Goal: Information Seeking & Learning: Learn about a topic

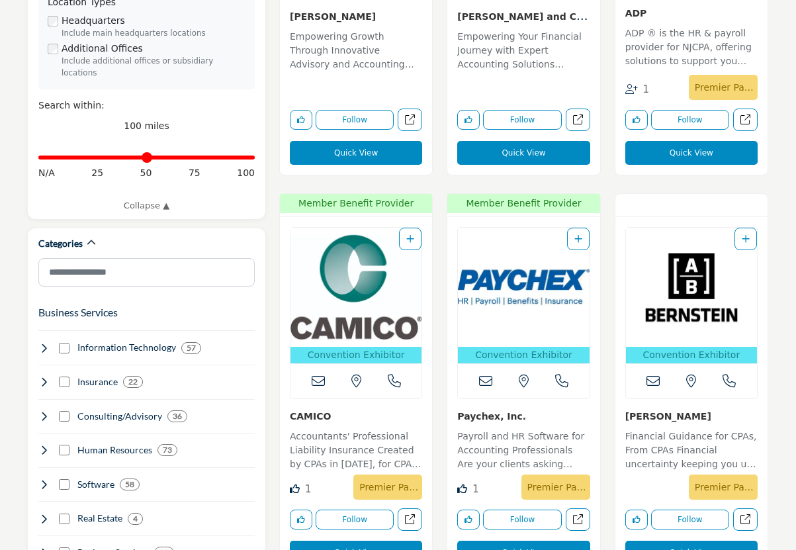
scroll to position [662, 0]
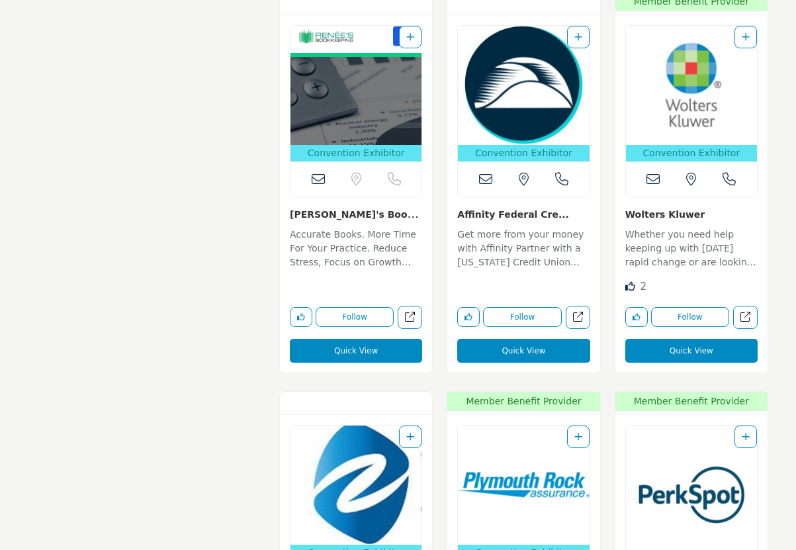
scroll to position [10983, 0]
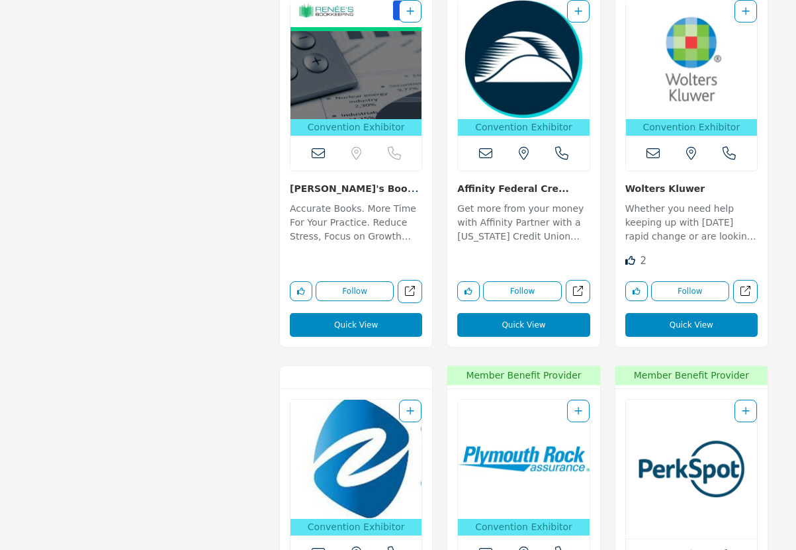
drag, startPoint x: 677, startPoint y: 170, endPoint x: 652, endPoint y: 161, distance: 26.8
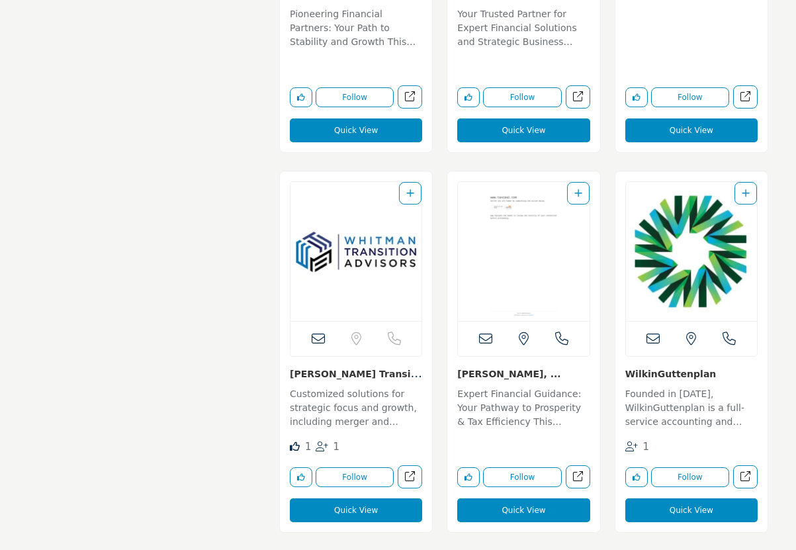
scroll to position [18724, 0]
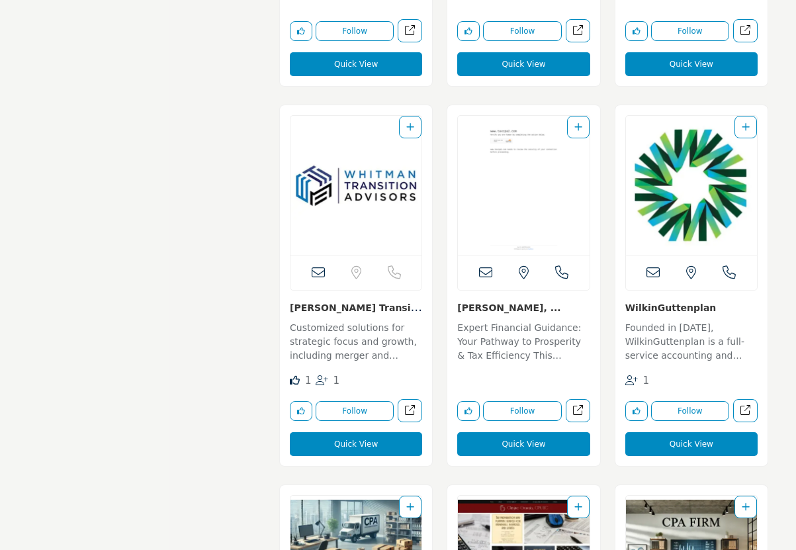
drag, startPoint x: 429, startPoint y: 285, endPoint x: 197, endPoint y: 283, distance: 232.9
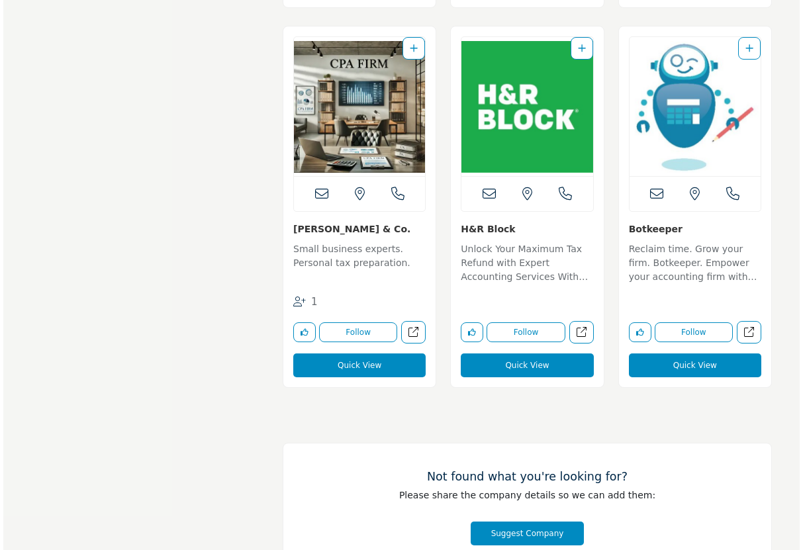
scroll to position [23620, 0]
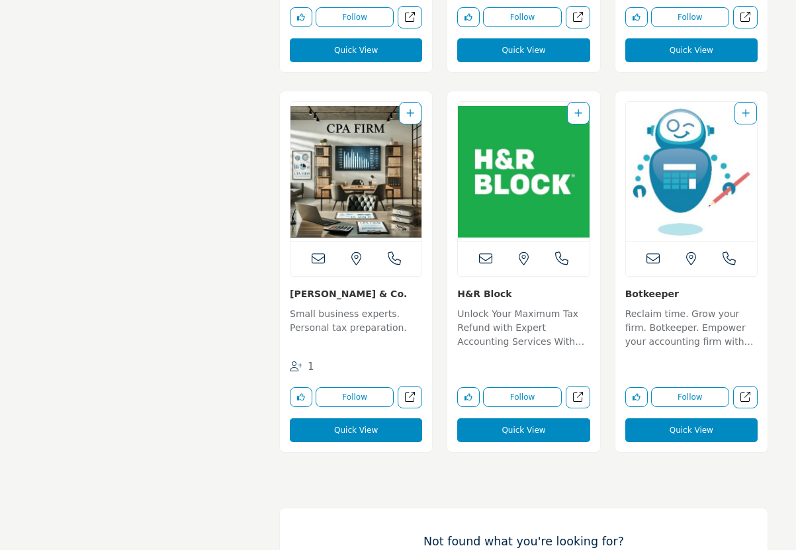
click at [672, 418] on button "Quick View" at bounding box center [691, 430] width 132 height 24
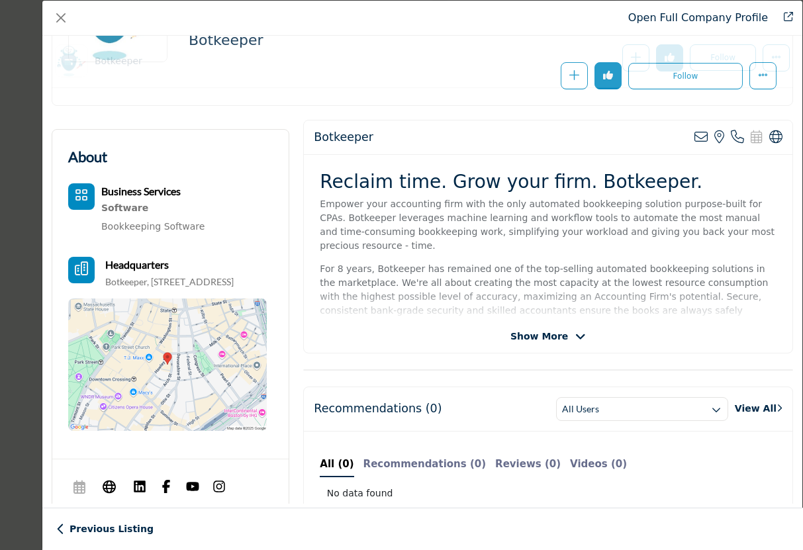
scroll to position [366, 0]
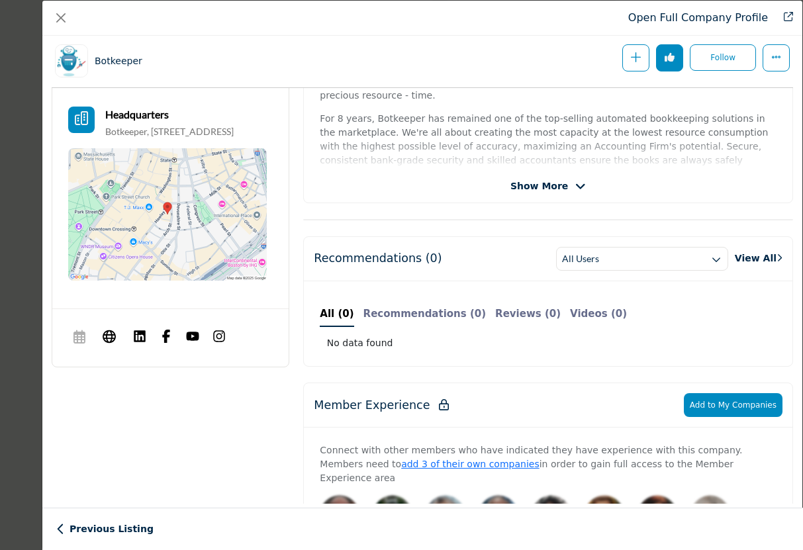
click at [776, 116] on div "Reclaim time. Grow your firm. Botkeeper. Empower your accounting firm with the …" at bounding box center [548, 87] width 488 height 165
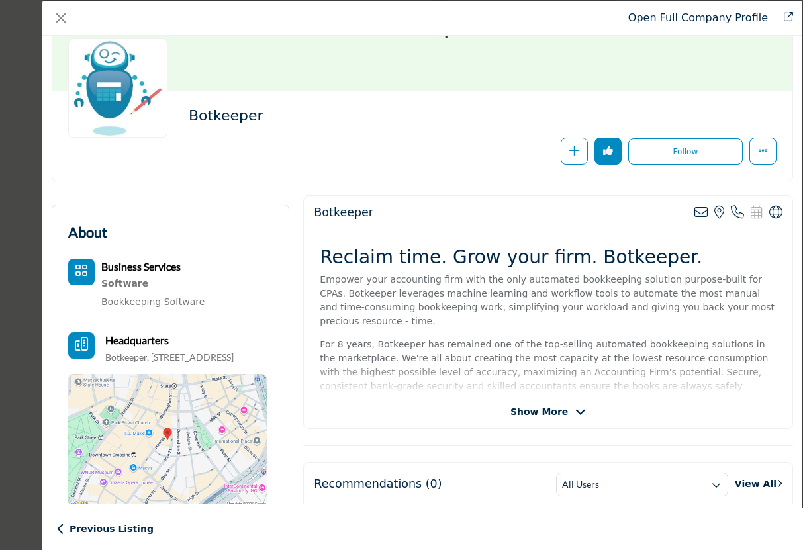
scroll to position [66, 0]
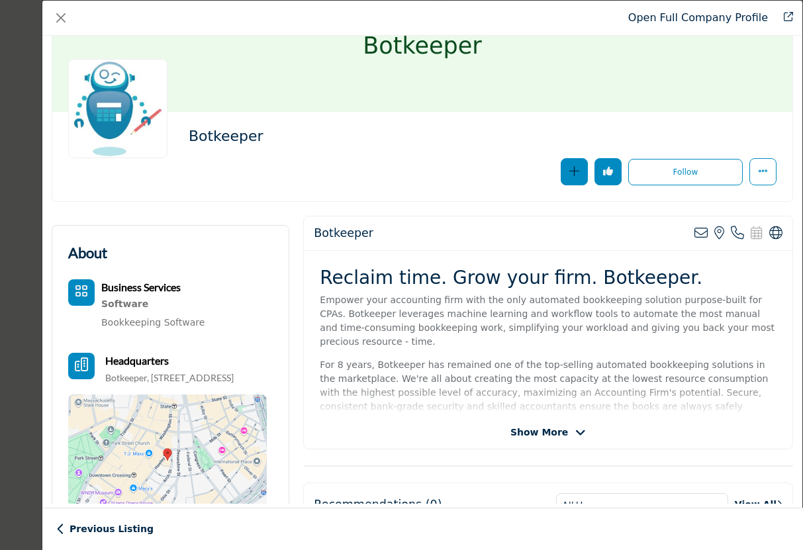
click at [571, 173] on icon "Redirect to login page" at bounding box center [574, 171] width 10 height 10
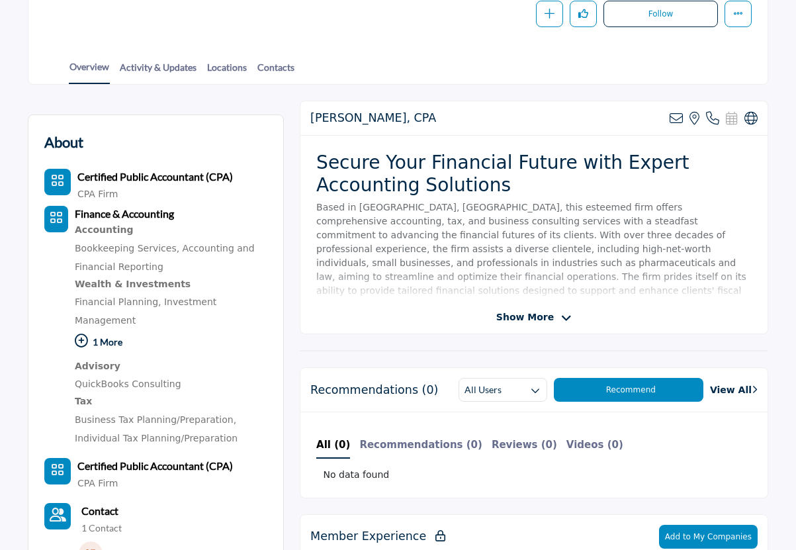
scroll to position [265, 0]
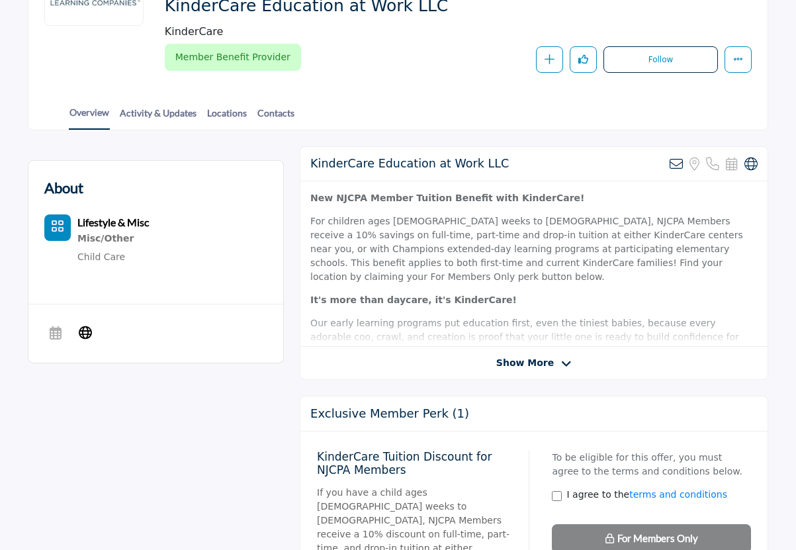
scroll to position [265, 0]
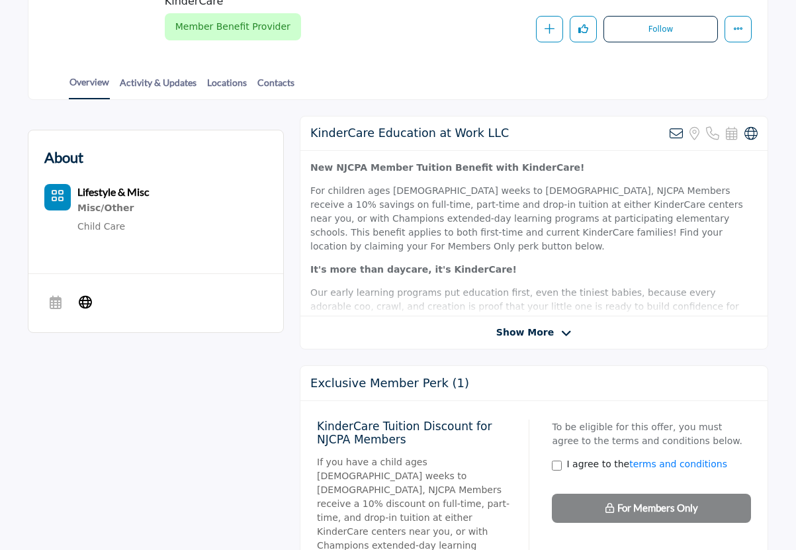
click at [515, 330] on span "Show More" at bounding box center [525, 333] width 58 height 14
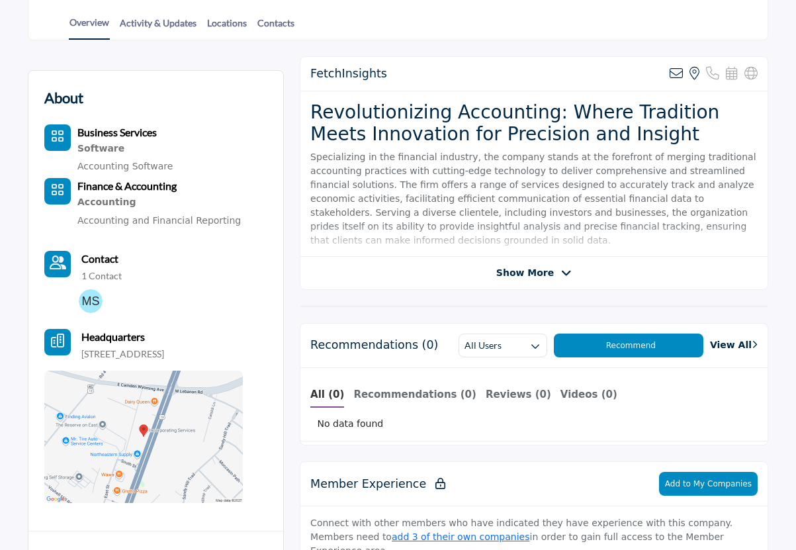
scroll to position [331, 0]
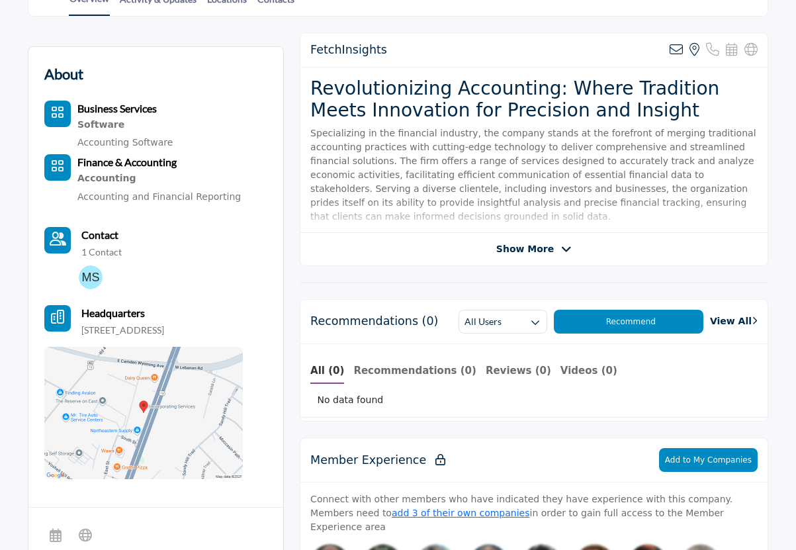
click at [470, 251] on div "Show More" at bounding box center [533, 249] width 467 height 14
click at [539, 234] on div "FetchInsights Sorry, but we don't have an email address for this listing View t…" at bounding box center [534, 149] width 468 height 234
click at [541, 253] on span "Show More" at bounding box center [525, 249] width 58 height 14
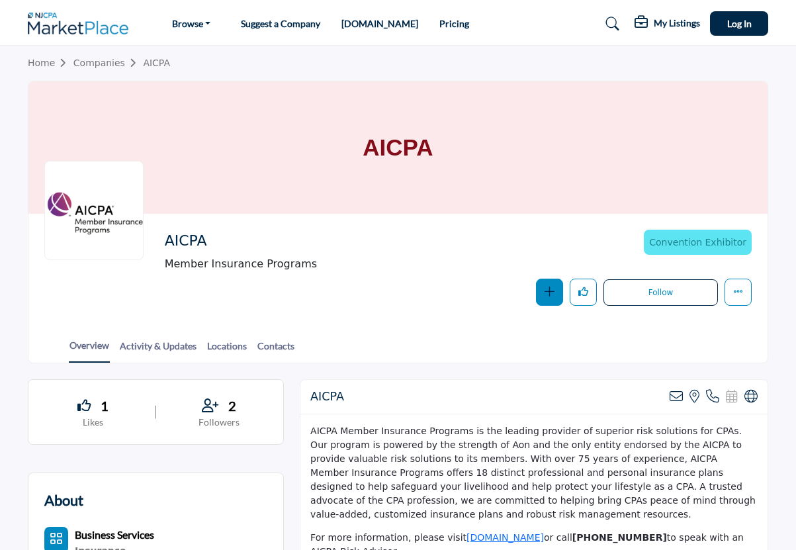
click at [554, 290] on button "button" at bounding box center [549, 292] width 27 height 27
click at [555, 291] on button "button" at bounding box center [549, 292] width 27 height 27
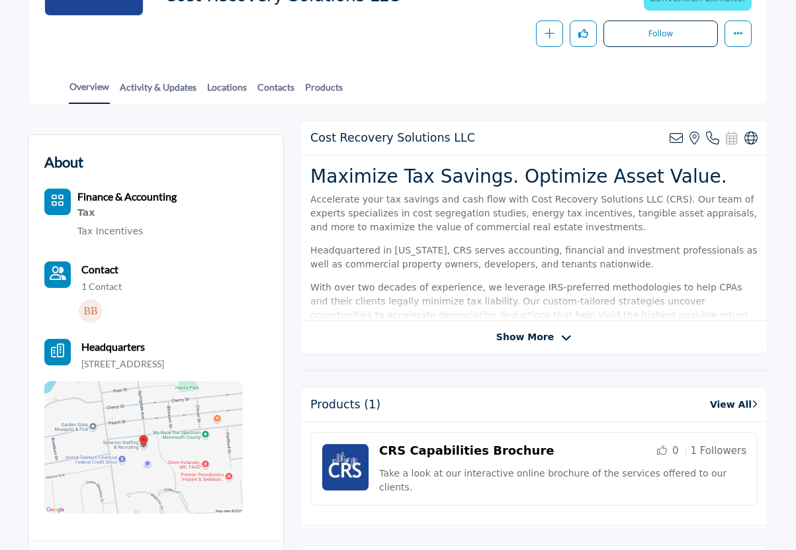
scroll to position [265, 0]
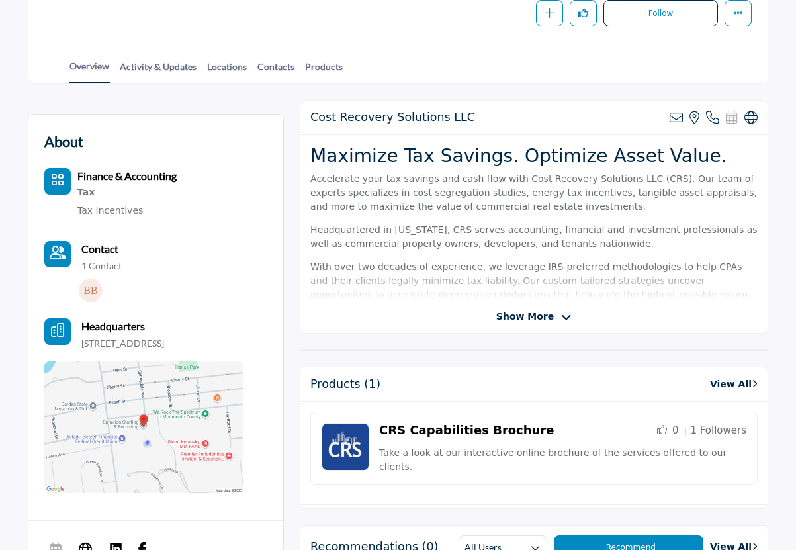
click at [482, 318] on div "Show More" at bounding box center [533, 317] width 467 height 14
click at [519, 312] on span "Show More" at bounding box center [525, 317] width 58 height 14
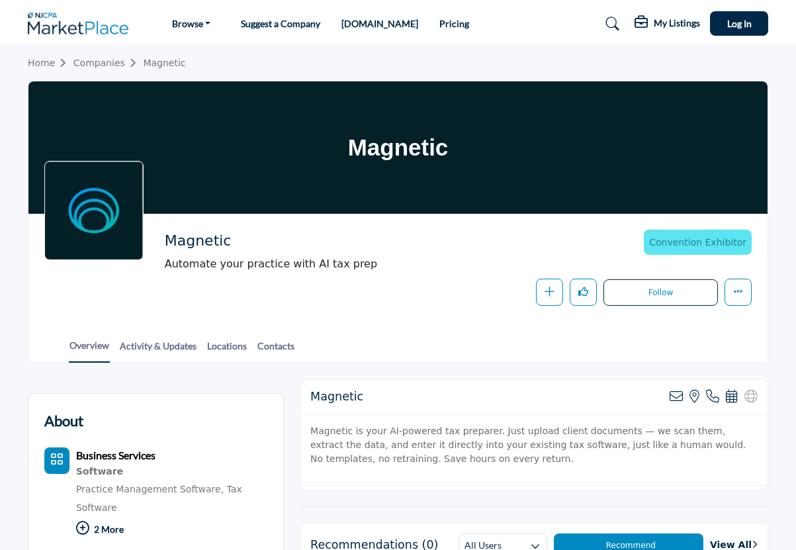
drag, startPoint x: 243, startPoint y: 233, endPoint x: 162, endPoint y: 247, distance: 82.0
click at [162, 247] on div "Magnetic Automate your practice with AI tax prep Convention Exhibitor 2025 NJCP…" at bounding box center [397, 268] width 707 height 76
copy h2 "Magnetic"
click at [526, 341] on div "Overview Activity & Updates Locations Contacts" at bounding box center [415, 342] width 706 height 41
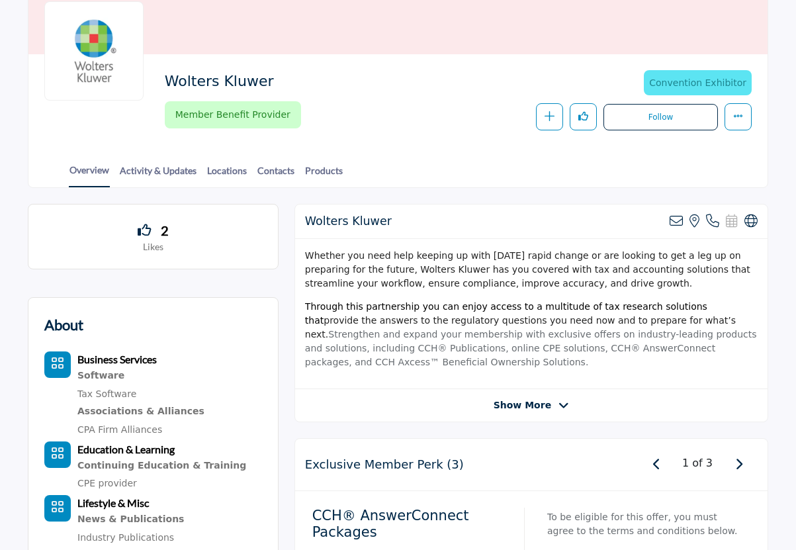
scroll to position [331, 0]
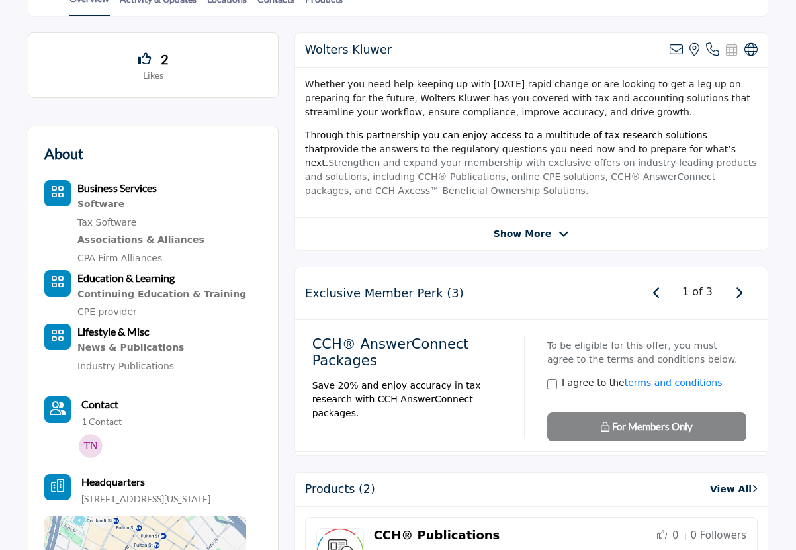
click at [477, 233] on div "Show More" at bounding box center [531, 234] width 472 height 14
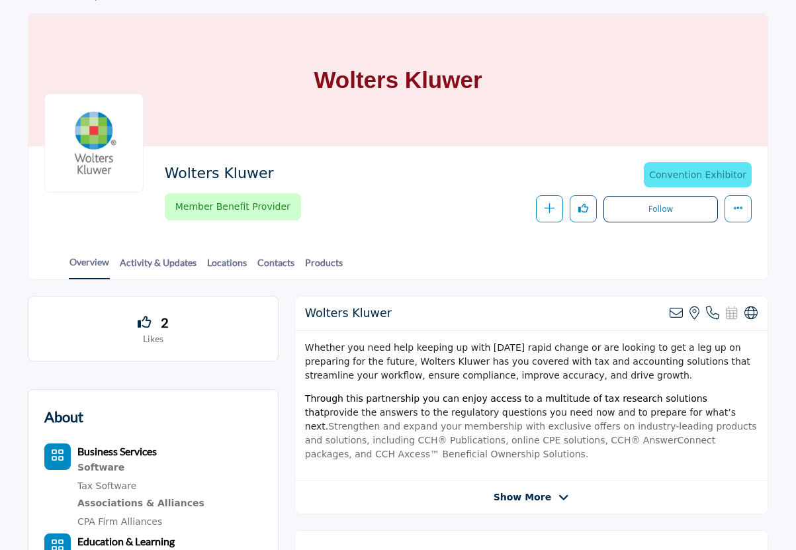
scroll to position [66, 0]
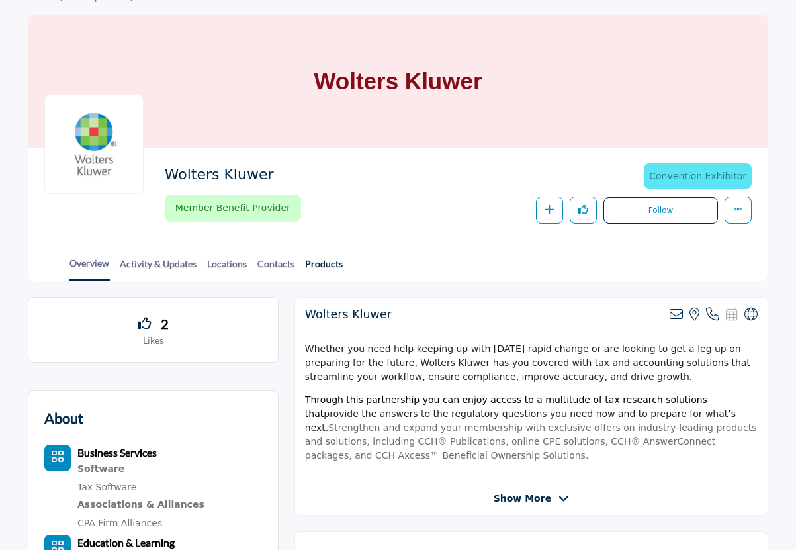
click at [312, 267] on link "Products" at bounding box center [323, 268] width 39 height 23
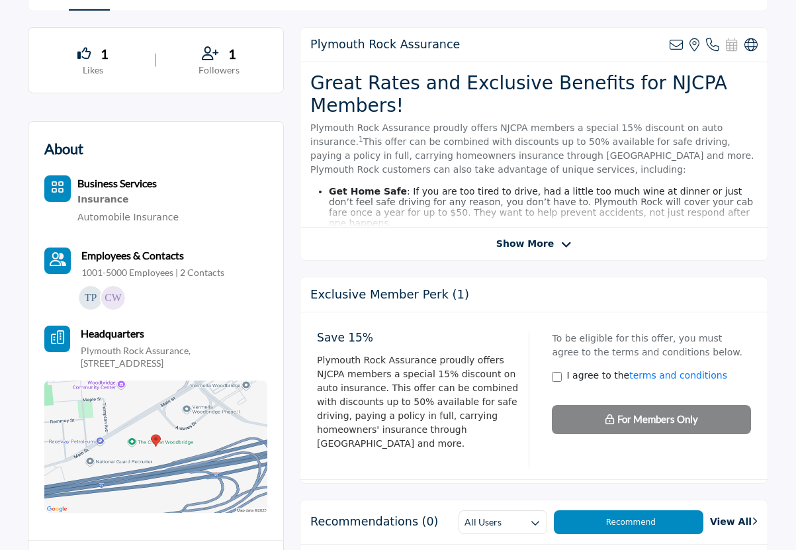
scroll to position [397, 0]
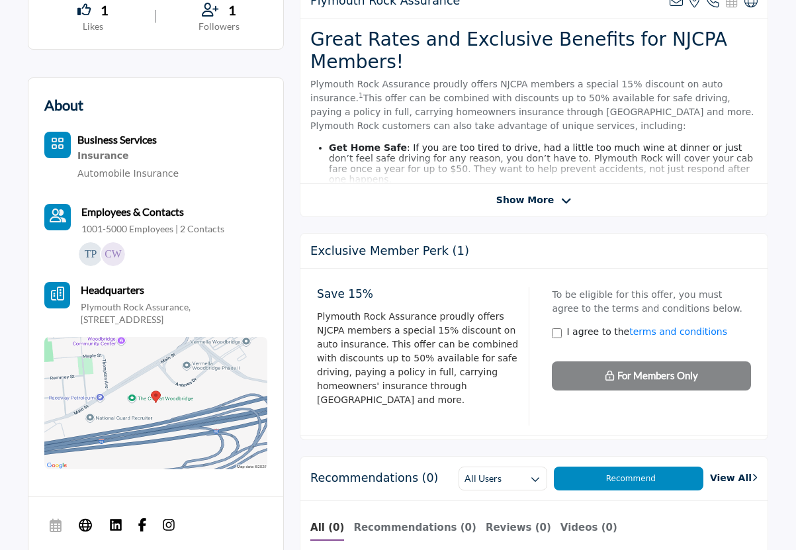
click at [520, 202] on span "Show More" at bounding box center [525, 200] width 58 height 14
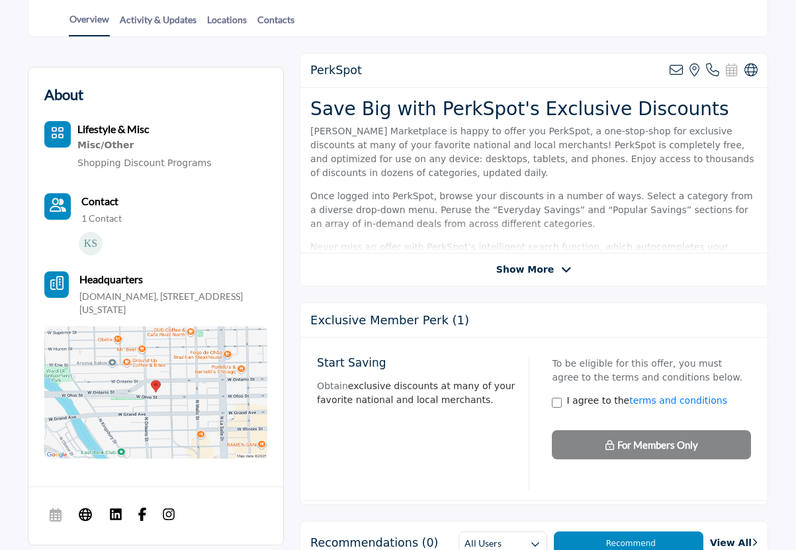
scroll to position [331, 0]
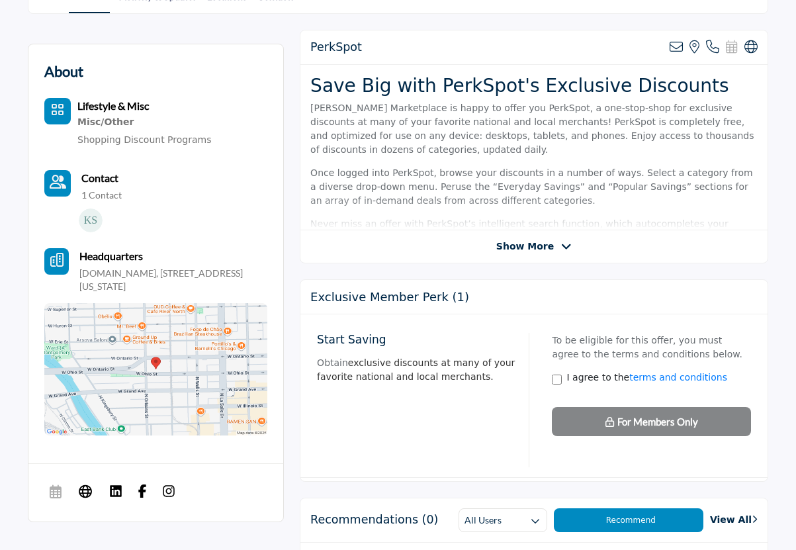
click at [505, 241] on span "Show More" at bounding box center [525, 247] width 58 height 14
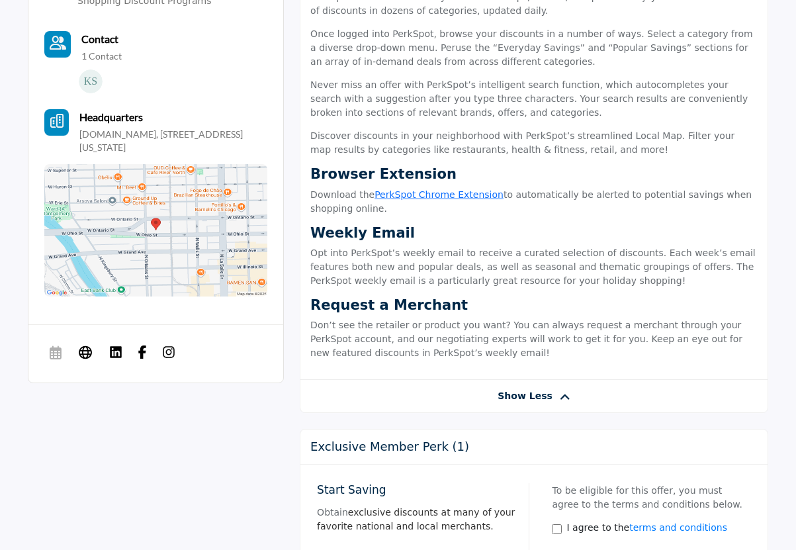
scroll to position [0, 0]
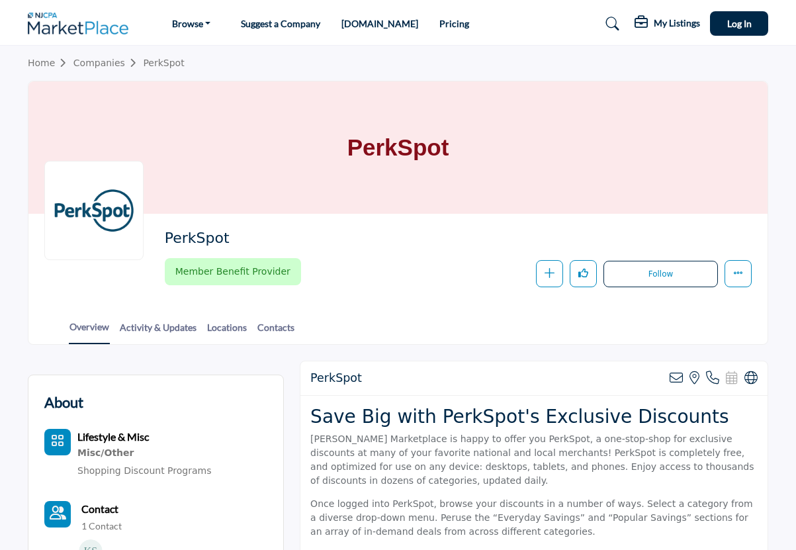
drag, startPoint x: 262, startPoint y: 157, endPoint x: 282, endPoint y: -18, distance: 176.5
click at [547, 272] on icon "button" at bounding box center [550, 273] width 10 height 10
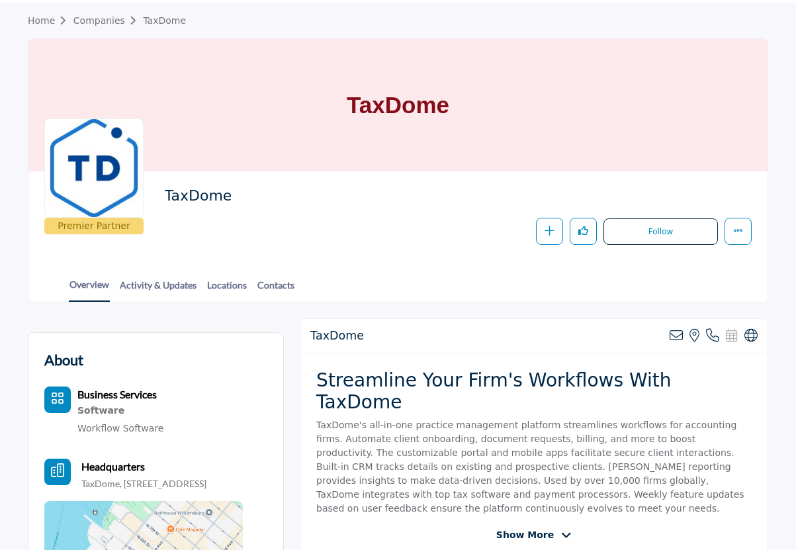
scroll to position [198, 0]
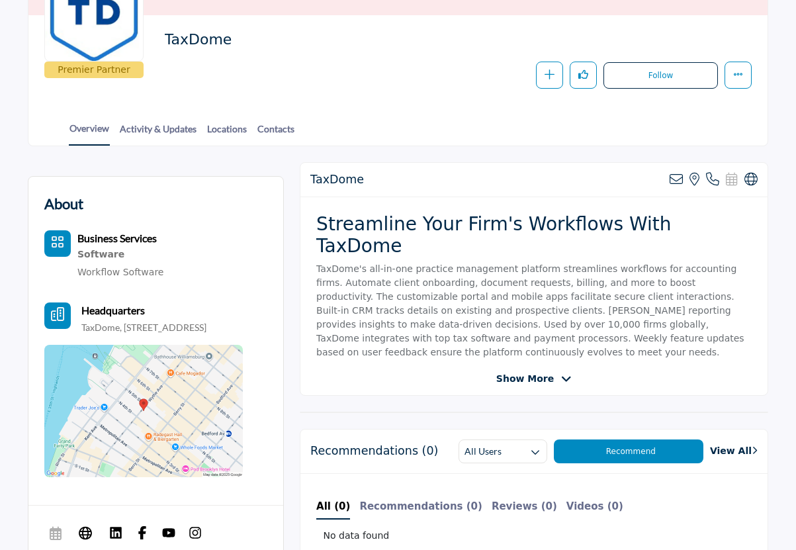
click at [526, 372] on span "Show More" at bounding box center [525, 379] width 58 height 14
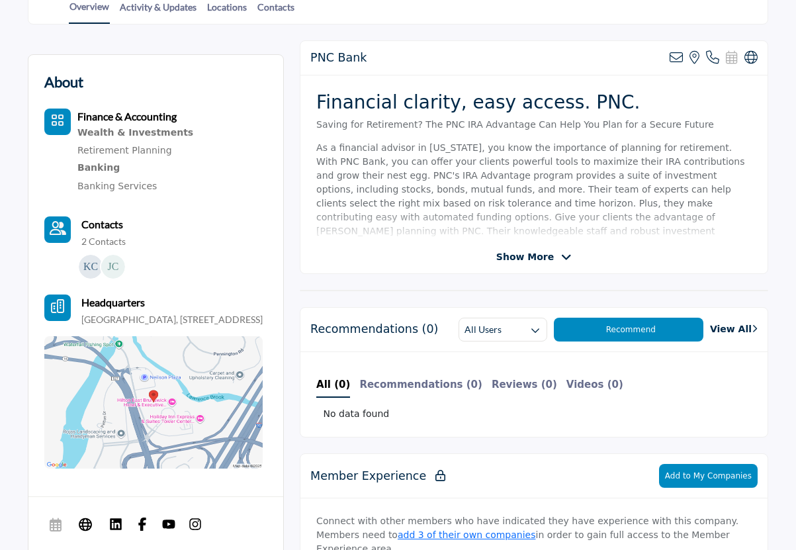
scroll to position [331, 0]
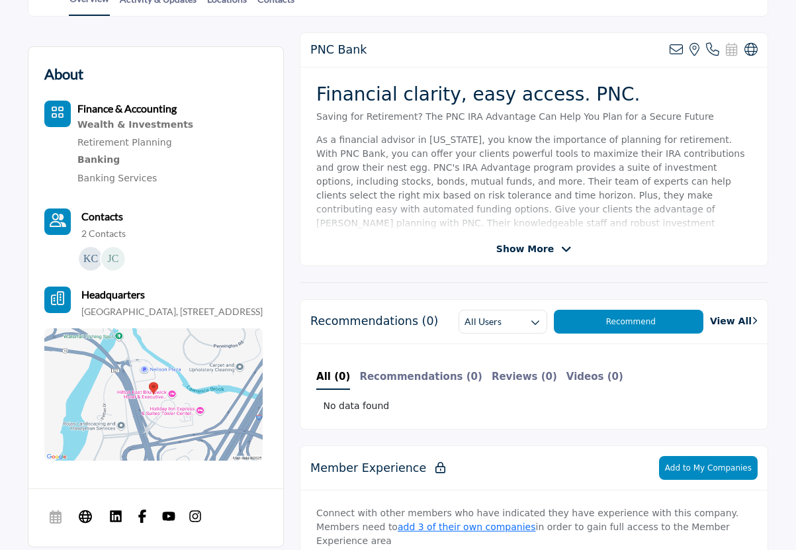
click at [492, 246] on div "Show More" at bounding box center [533, 249] width 467 height 14
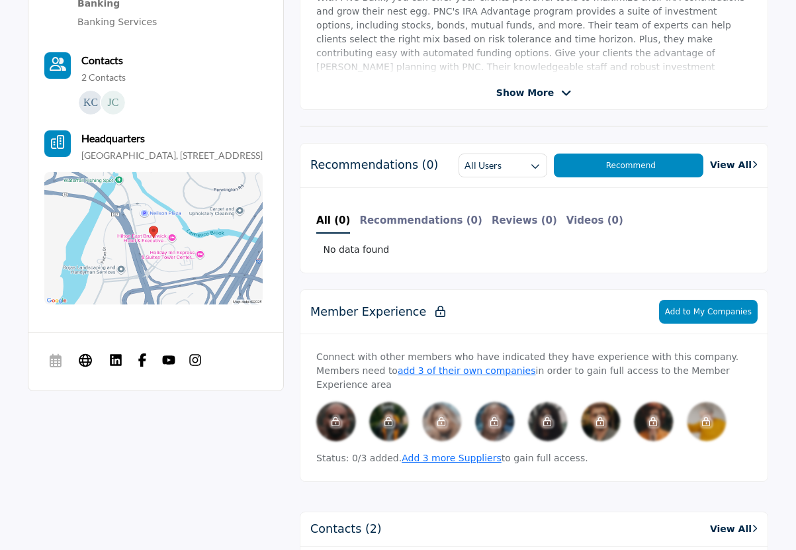
scroll to position [463, 0]
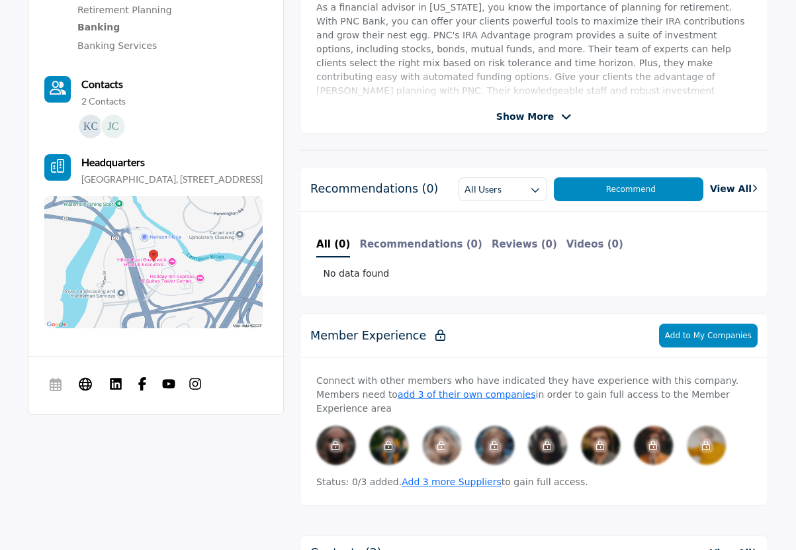
click at [531, 112] on span "Show More" at bounding box center [525, 117] width 58 height 14
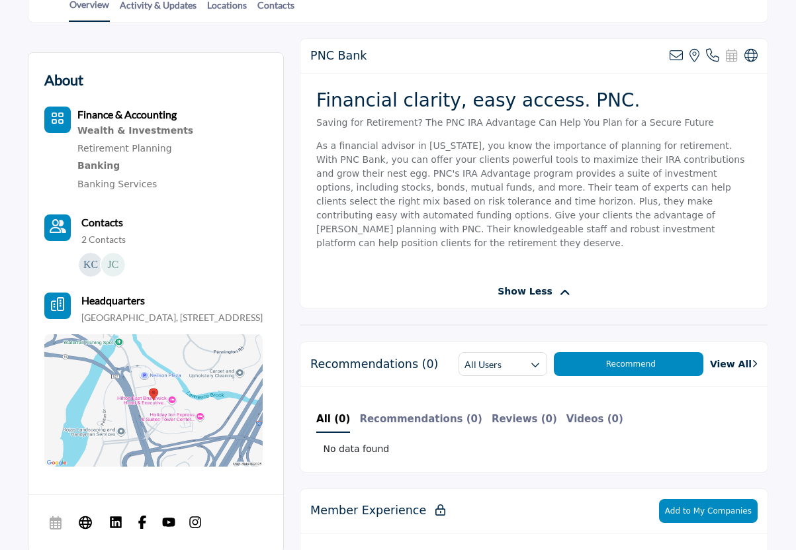
scroll to position [132, 0]
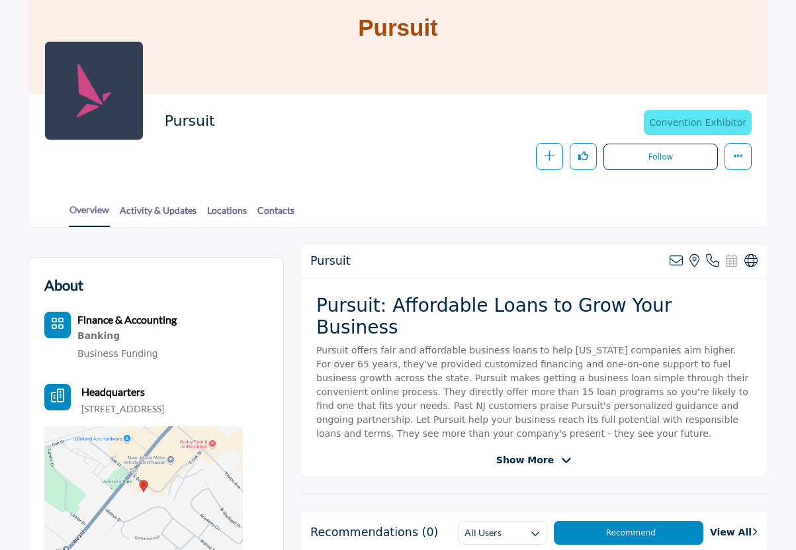
scroll to position [66, 0]
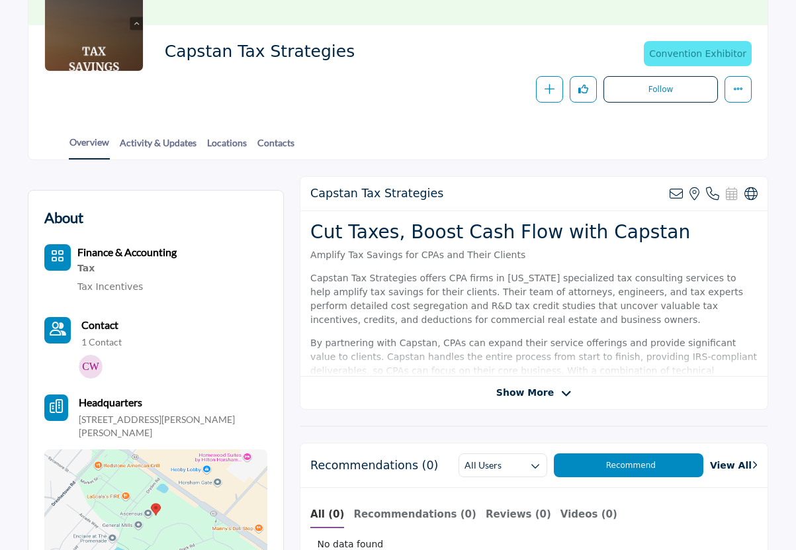
scroll to position [265, 0]
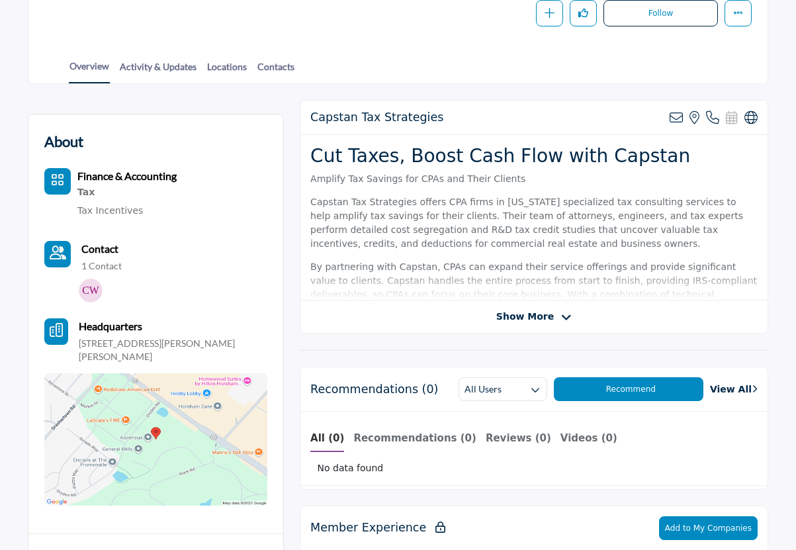
click at [536, 306] on div "Capstan Tax Strategies View email address of this listing View the location of …" at bounding box center [534, 217] width 468 height 234
click at [535, 317] on span "Show More" at bounding box center [525, 317] width 58 height 14
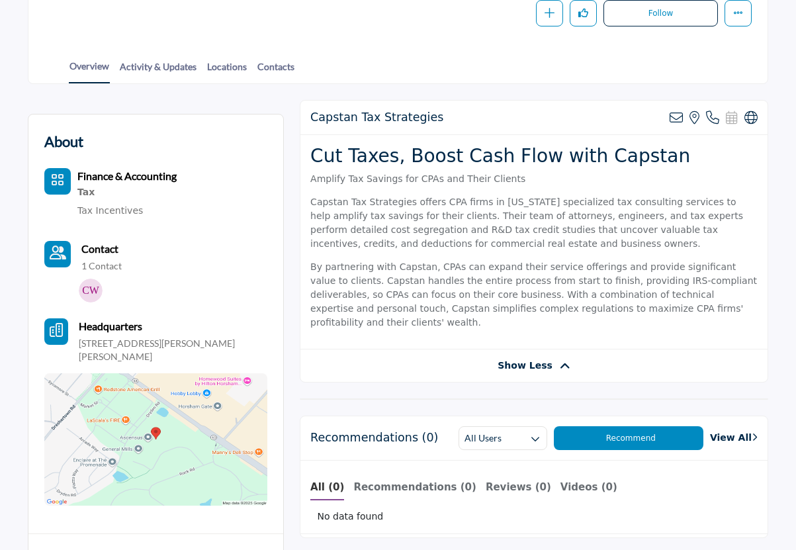
click at [342, 204] on p "Capstan Tax Strategies offers CPA firms in New Jersey specialized tax consultin…" at bounding box center [533, 223] width 447 height 56
drag, startPoint x: 316, startPoint y: 200, endPoint x: 391, endPoint y: 200, distance: 75.4
click at [391, 200] on p "Capstan Tax Strategies offers CPA firms in New Jersey specialized tax consultin…" at bounding box center [533, 223] width 447 height 56
drag, startPoint x: 391, startPoint y: 200, endPoint x: 304, endPoint y: 202, distance: 87.4
click at [304, 202] on div "Cut Taxes, Boost Cash Flow with Capstan Amplify Tax Savings for CPAs and Their …" at bounding box center [533, 242] width 467 height 214
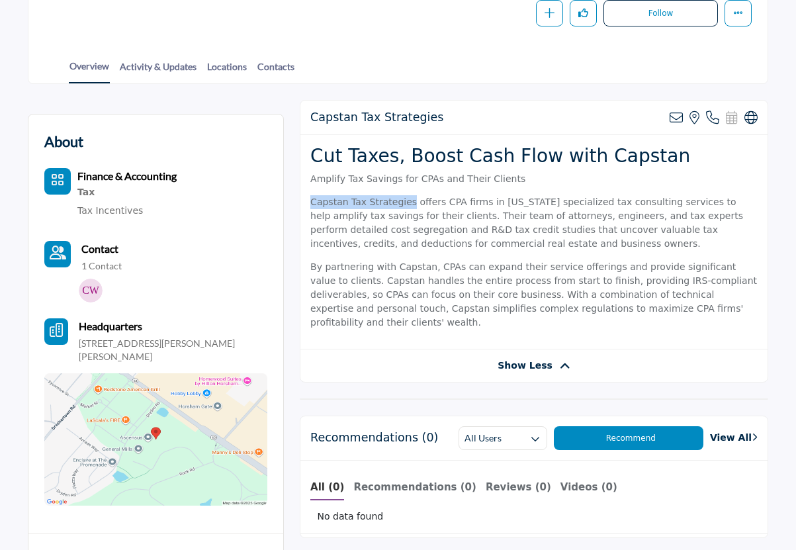
copy p "Capstan Tax Strategies"
click at [431, 207] on p "Capstan Tax Strategies offers CPA firms in New Jersey specialized tax consultin…" at bounding box center [533, 223] width 447 height 56
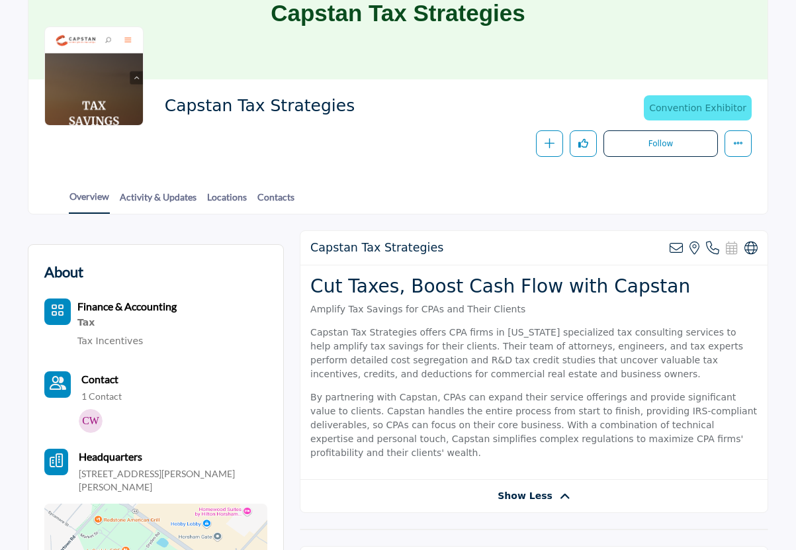
scroll to position [132, 0]
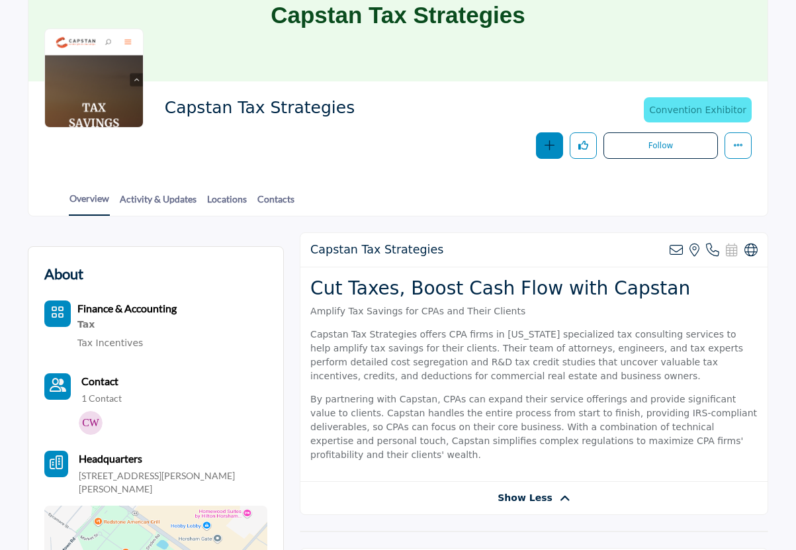
click at [550, 136] on button "button" at bounding box center [549, 145] width 27 height 27
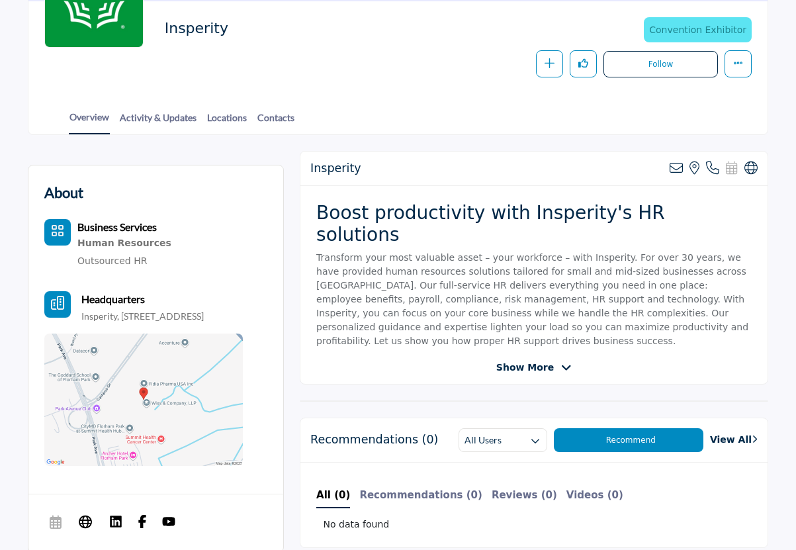
scroll to position [265, 0]
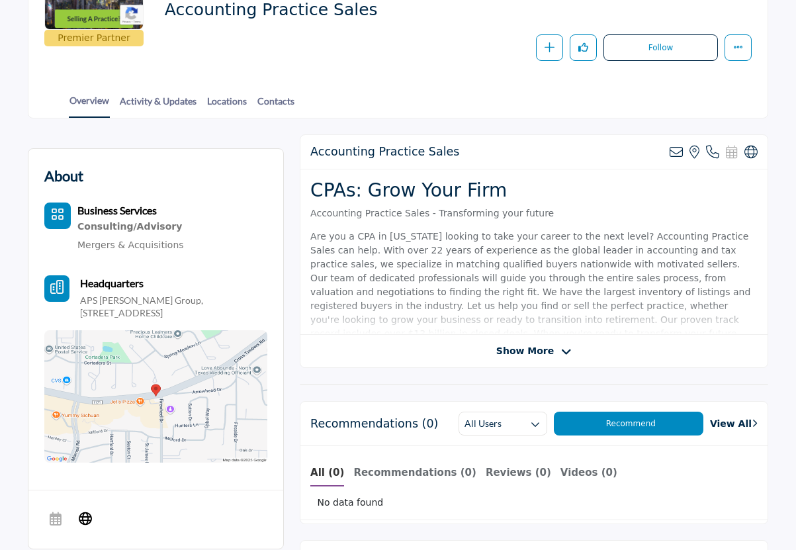
scroll to position [265, 0]
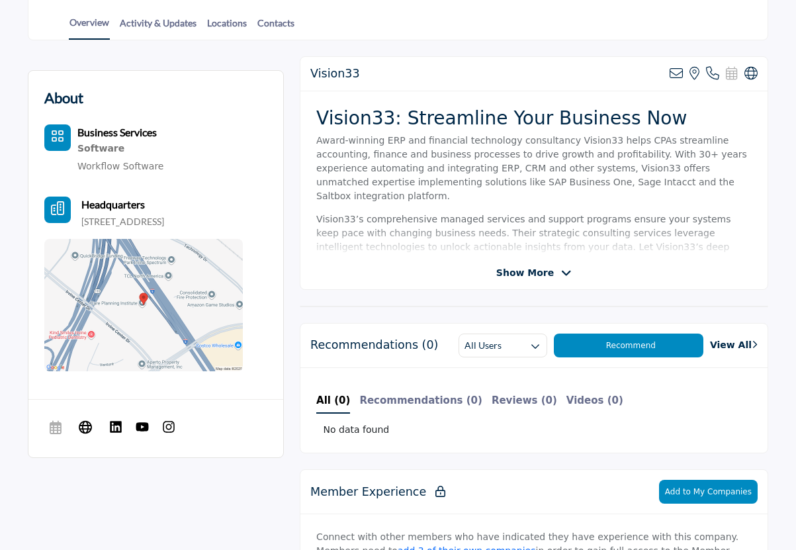
scroll to position [331, 0]
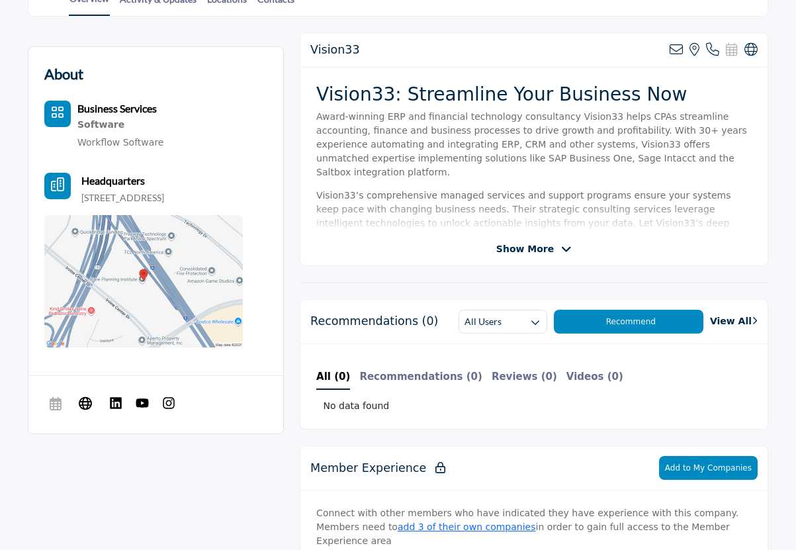
click at [584, 243] on div "Show More" at bounding box center [533, 249] width 467 height 14
click at [519, 245] on span "Show More" at bounding box center [525, 249] width 58 height 14
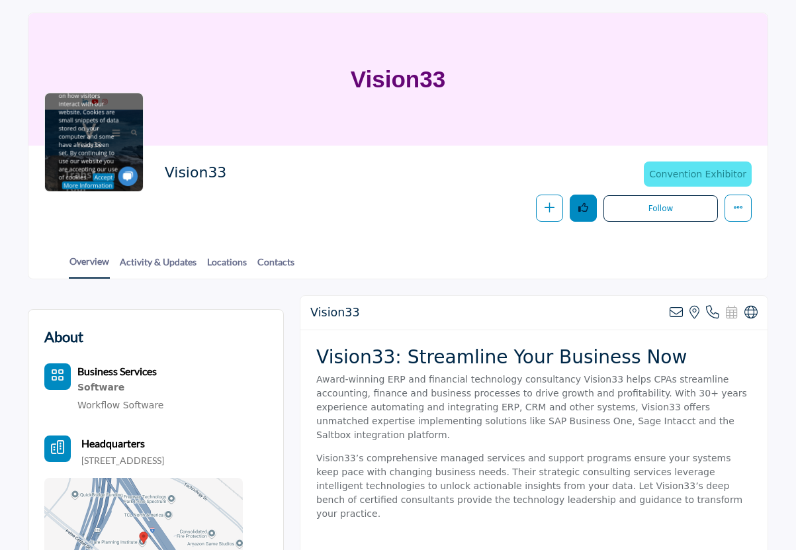
scroll to position [66, 0]
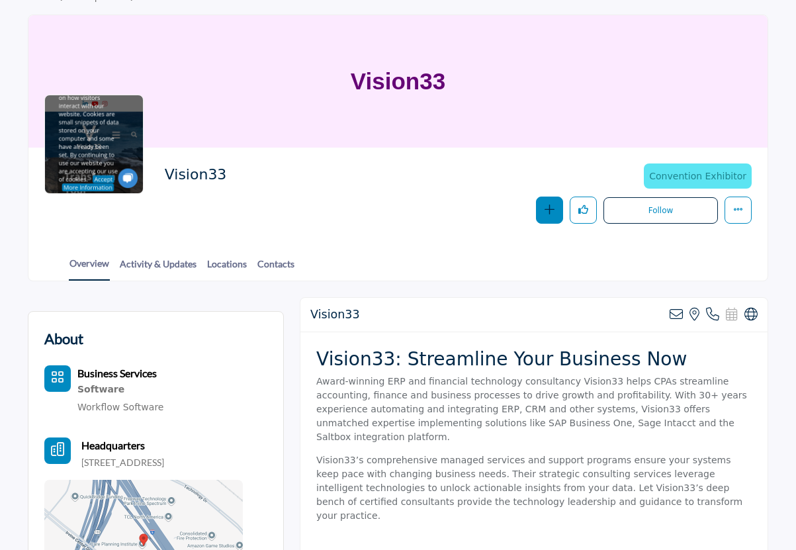
click at [552, 209] on icon "button" at bounding box center [550, 209] width 10 height 10
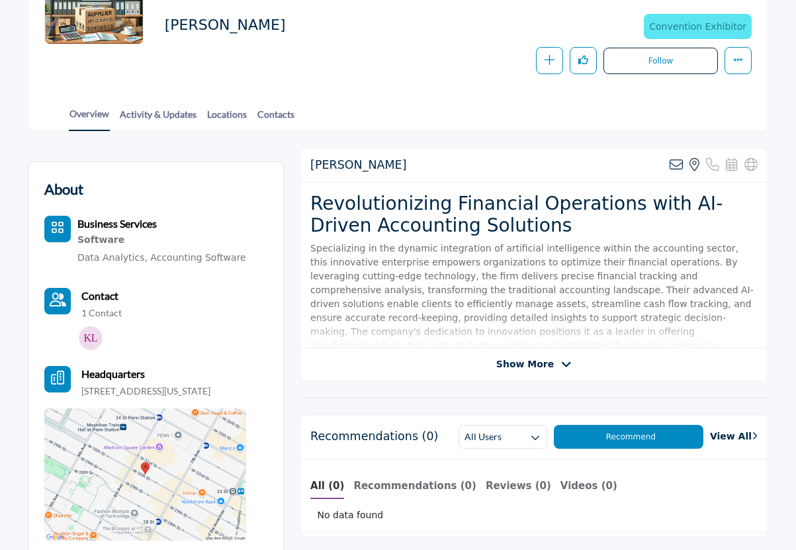
scroll to position [198, 0]
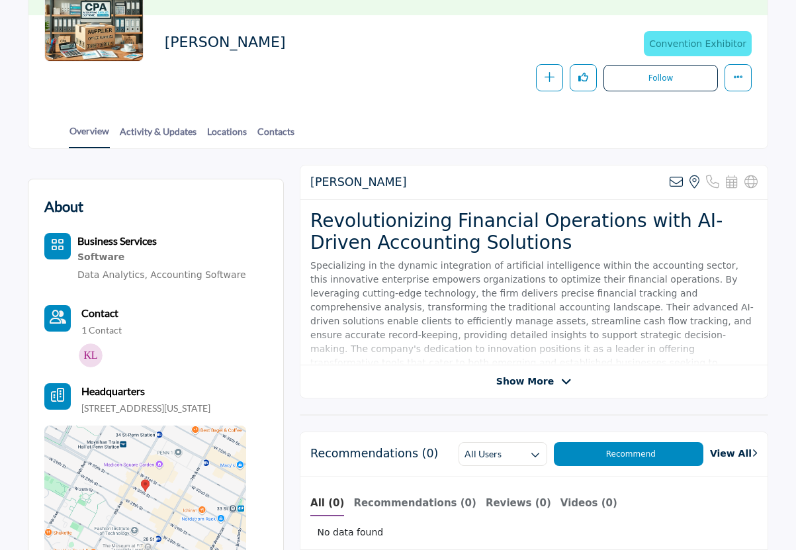
click at [542, 376] on span "Show More" at bounding box center [525, 381] width 58 height 14
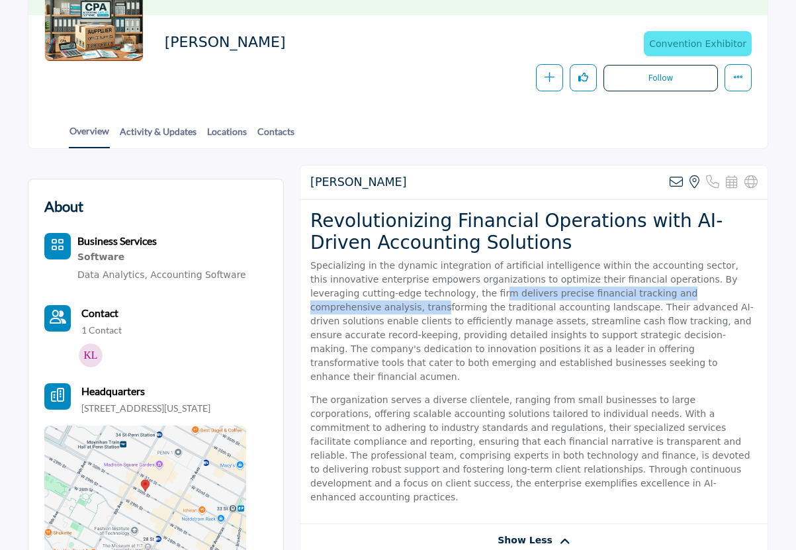
drag, startPoint x: 388, startPoint y: 290, endPoint x: 670, endPoint y: 294, distance: 281.2
click at [670, 294] on p "Specializing in the dynamic integration of artificial intelligence within the a…" at bounding box center [533, 321] width 447 height 125
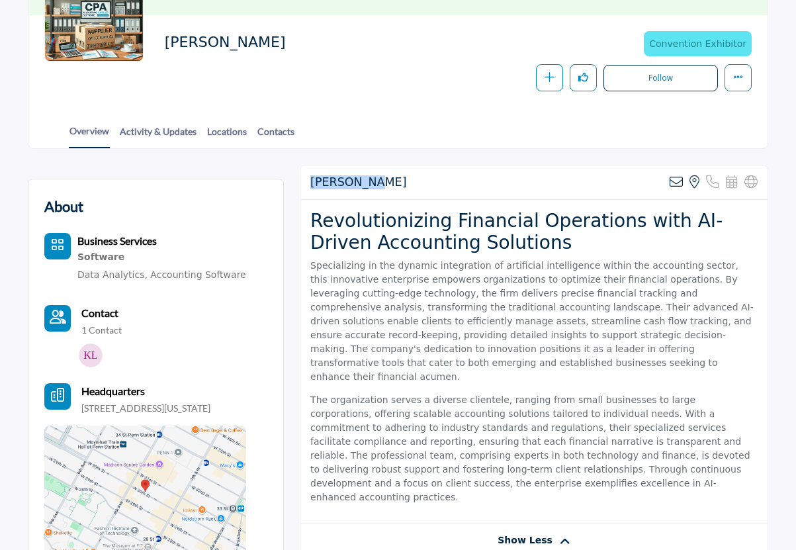
drag, startPoint x: 378, startPoint y: 173, endPoint x: 302, endPoint y: 183, distance: 77.4
click at [302, 183] on div "Solomon AI Sorry, but we don't have an email address for this listing View the …" at bounding box center [533, 182] width 467 height 34
copy h2 "Solomon AI"
click at [436, 356] on p "Specializing in the dynamic integration of artificial intelligence within the a…" at bounding box center [533, 321] width 447 height 125
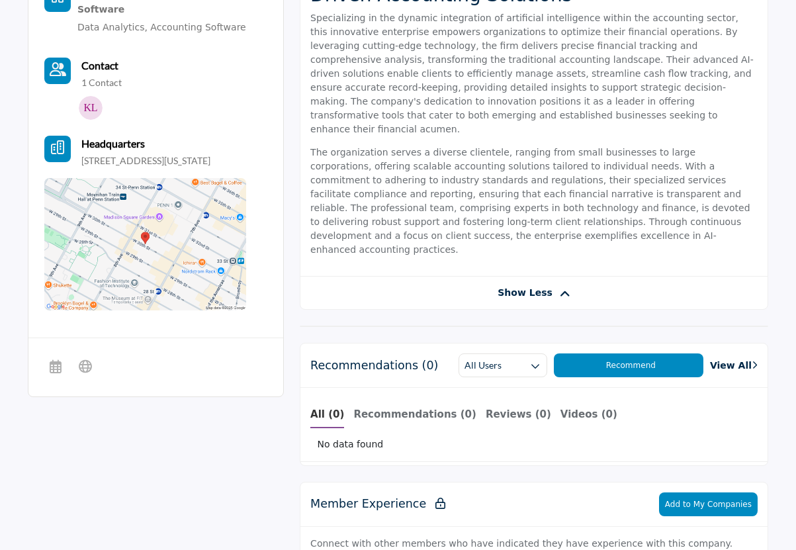
scroll to position [463, 0]
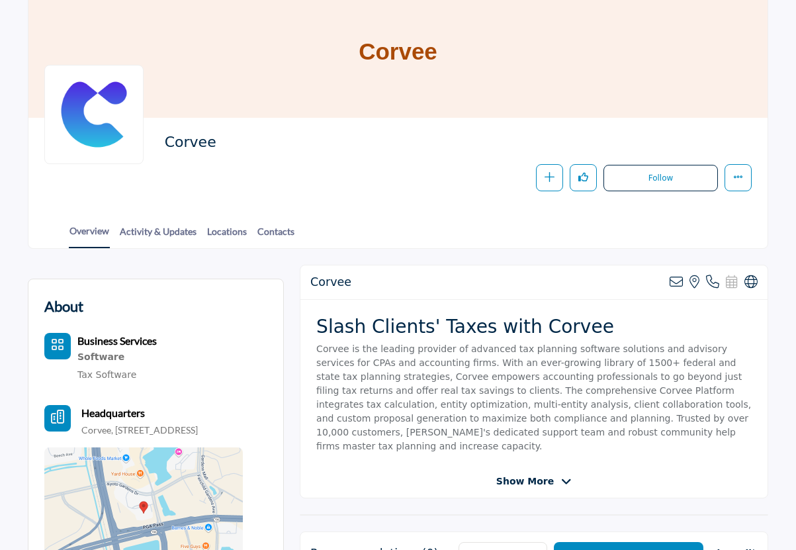
scroll to position [198, 0]
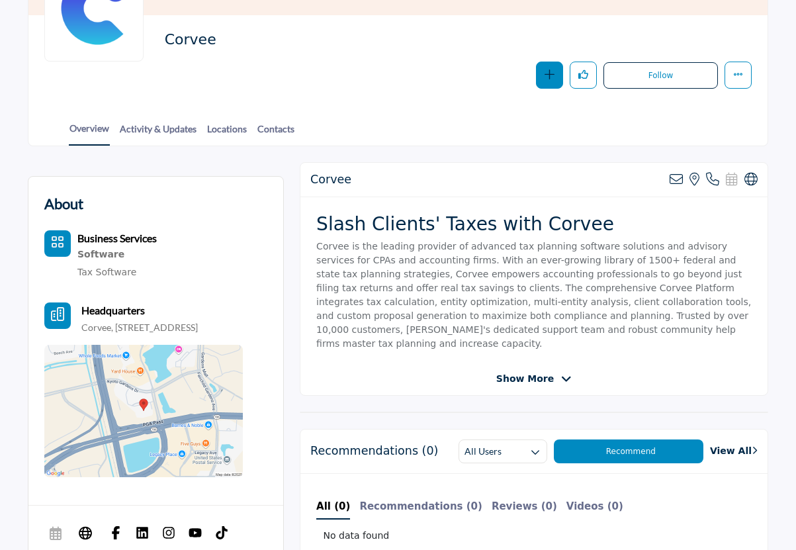
click at [541, 75] on button "button" at bounding box center [549, 75] width 27 height 27
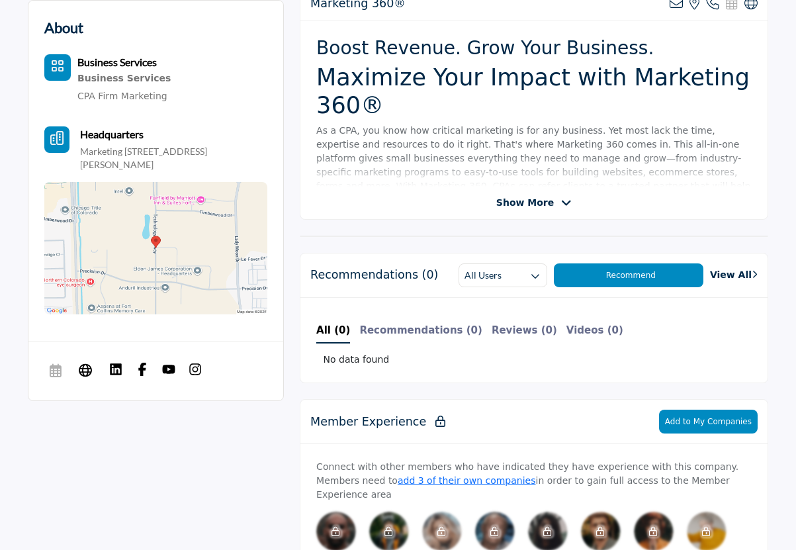
scroll to position [397, 0]
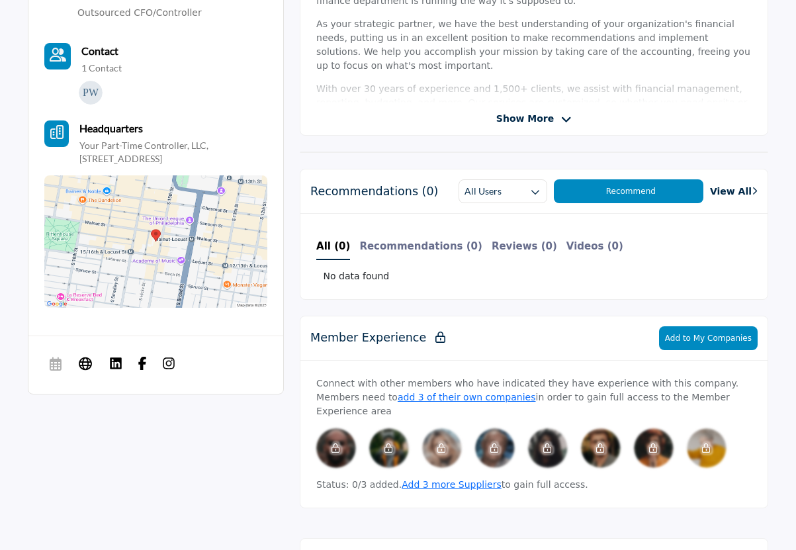
scroll to position [463, 0]
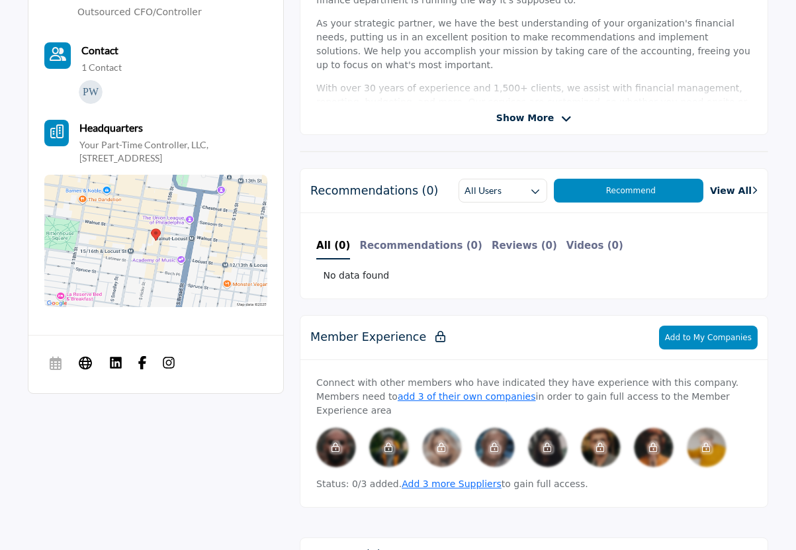
click at [506, 128] on div "Your Part-Time Controller LLC View email address of this listing View the locat…" at bounding box center [534, 18] width 468 height 234
click at [511, 119] on span "Show More" at bounding box center [525, 118] width 58 height 14
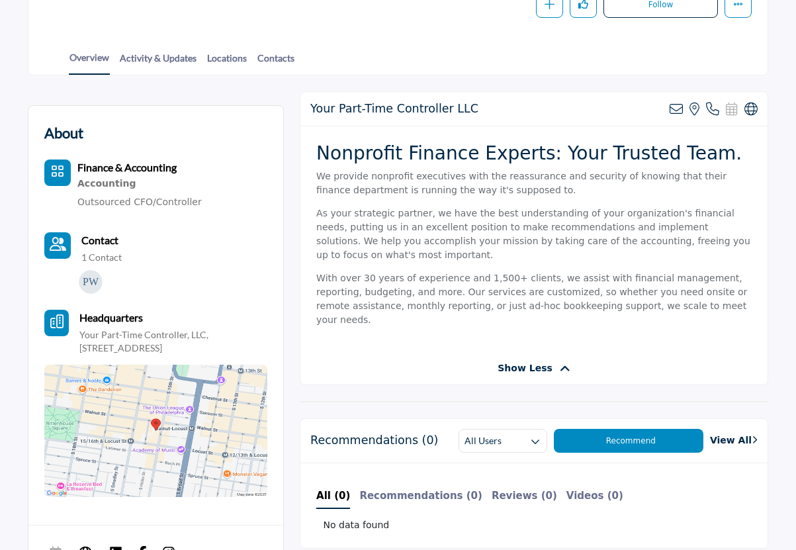
scroll to position [265, 0]
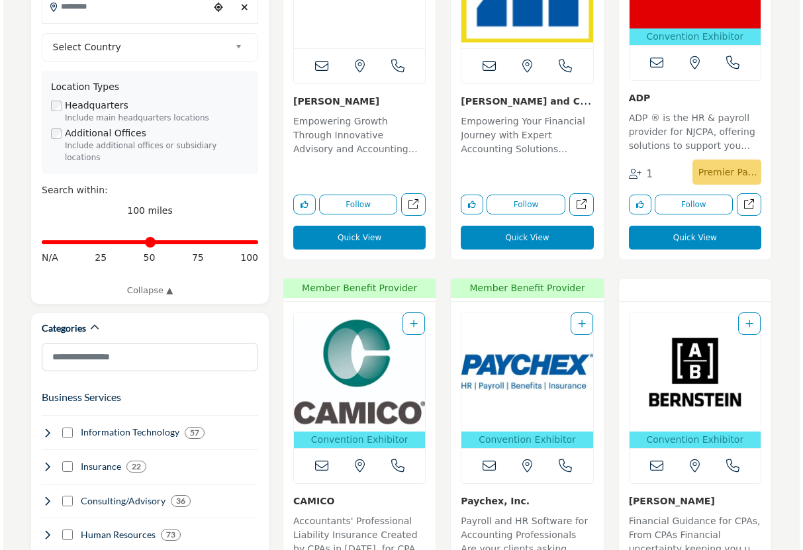
scroll to position [66, 0]
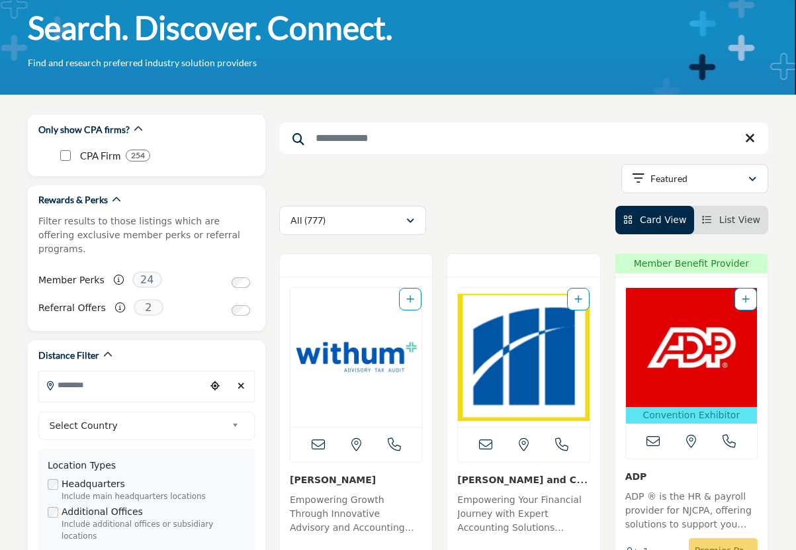
drag, startPoint x: 412, startPoint y: 300, endPoint x: 417, endPoint y: 295, distance: 7.5
click at [412, 300] on icon "Add To List" at bounding box center [410, 298] width 8 height 9
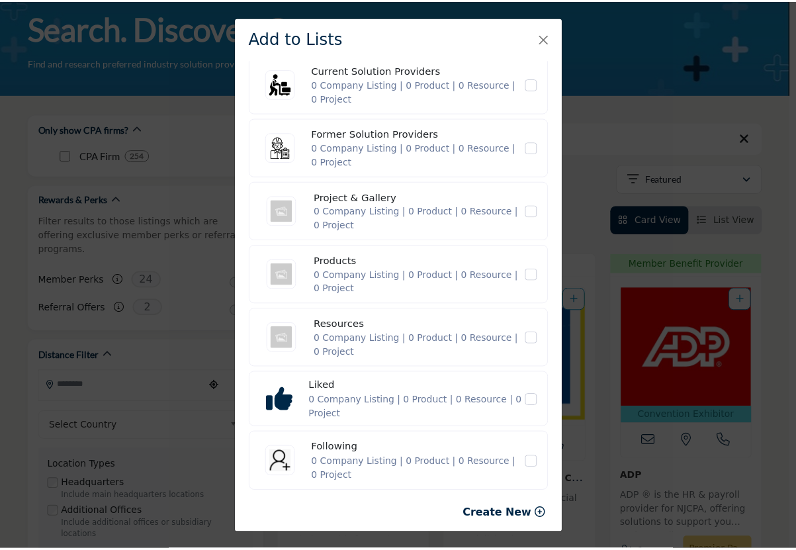
scroll to position [85, 0]
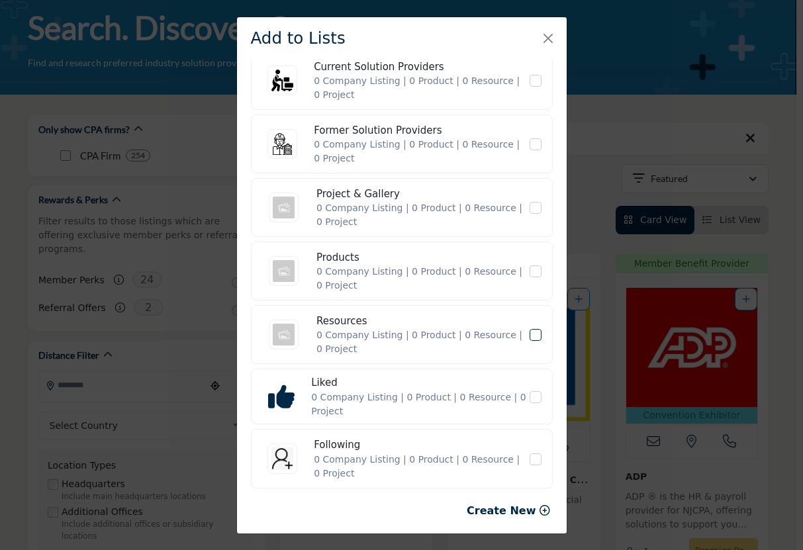
click at [531, 332] on icon "Resources" at bounding box center [535, 334] width 8 height 7
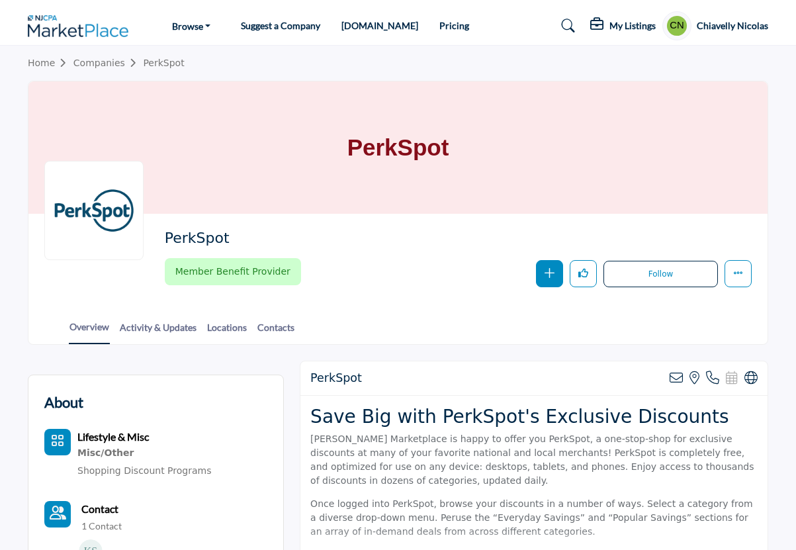
click at [551, 274] on icon "button" at bounding box center [550, 273] width 10 height 10
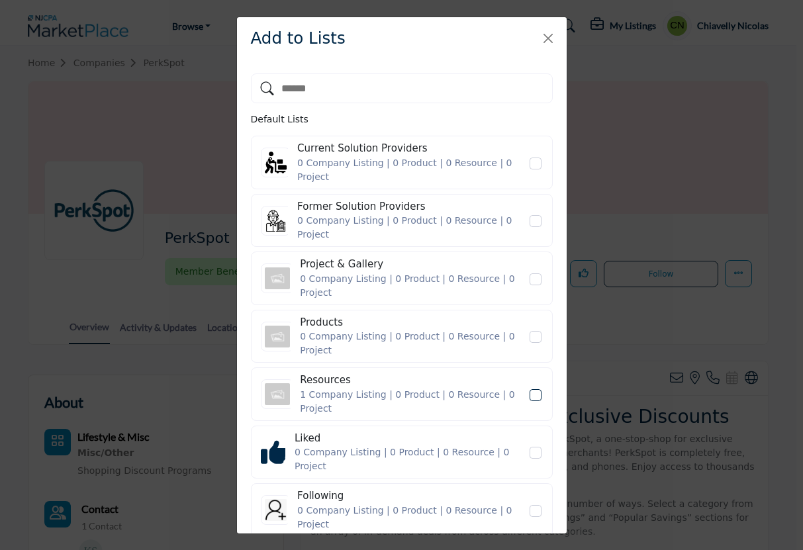
click at [534, 392] on icon "Resources" at bounding box center [535, 395] width 8 height 7
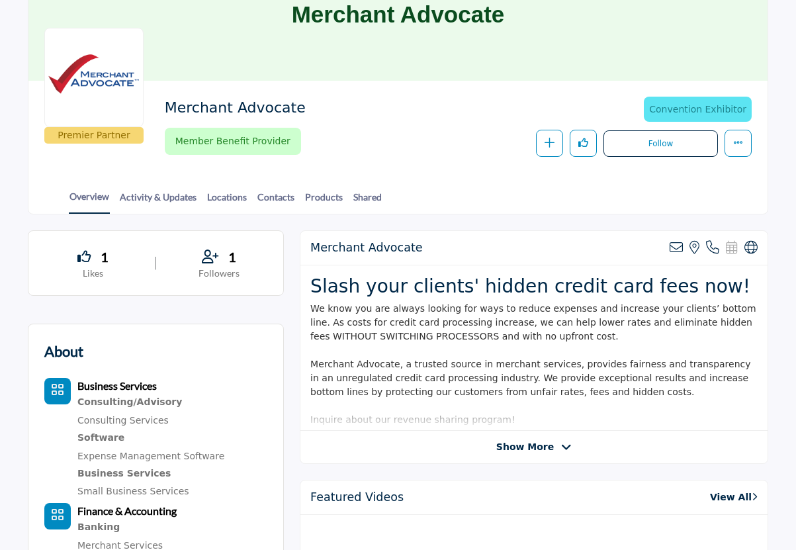
scroll to position [198, 0]
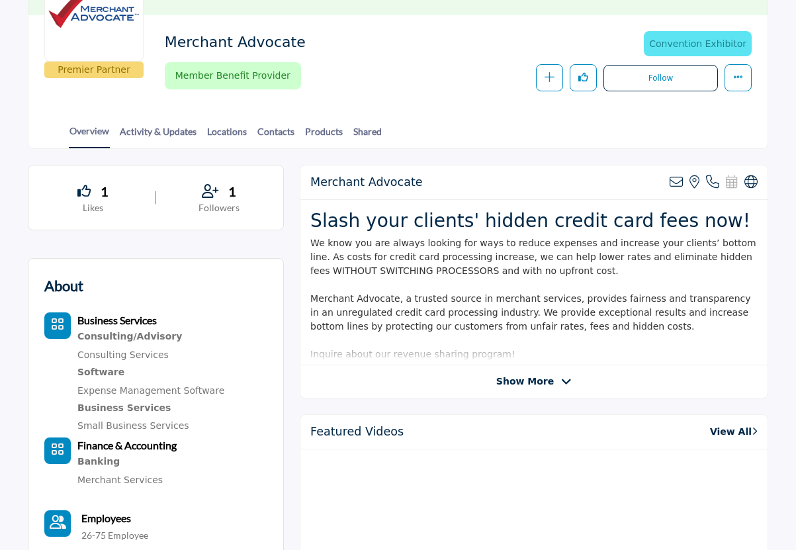
click at [538, 386] on span "Show More" at bounding box center [525, 381] width 58 height 14
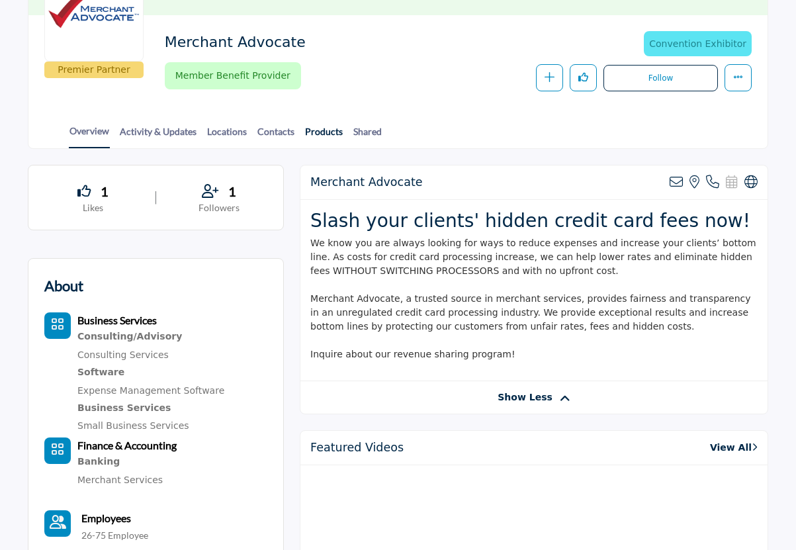
click at [322, 133] on link "Products" at bounding box center [323, 135] width 39 height 23
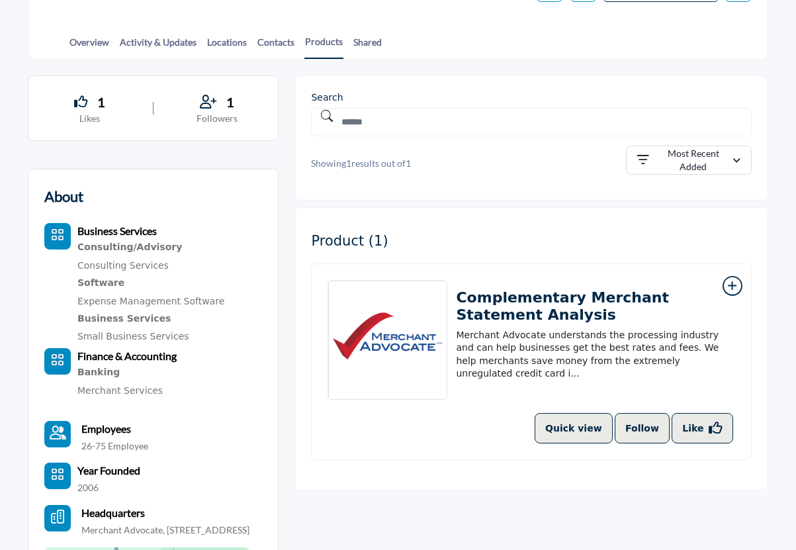
scroll to position [265, 0]
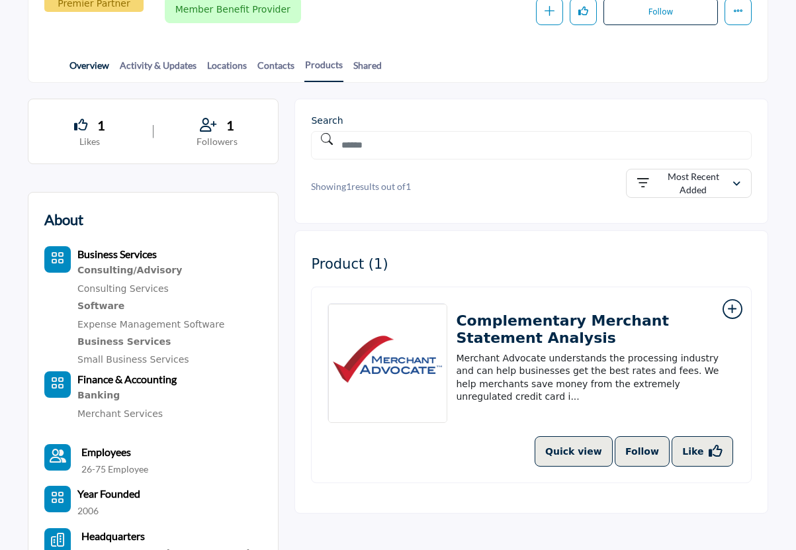
click at [95, 70] on link "Overview" at bounding box center [89, 69] width 41 height 23
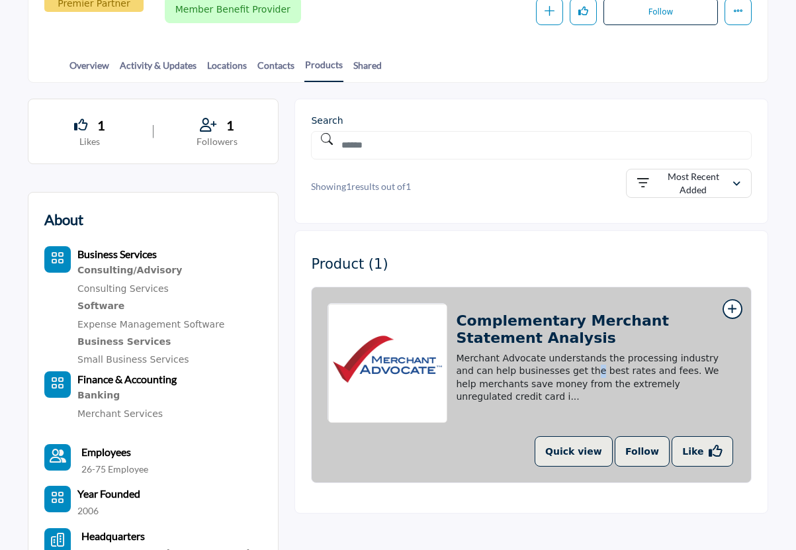
click at [615, 357] on span "Merchant Advocate understands the processing industry and can help businesses g…" at bounding box center [587, 378] width 263 height 50
drag, startPoint x: 615, startPoint y: 357, endPoint x: 656, endPoint y: 388, distance: 52.4
click at [656, 388] on span "Merchant Advocate understands the processing industry and can help businesses g…" at bounding box center [587, 378] width 263 height 50
drag, startPoint x: 656, startPoint y: 388, endPoint x: 678, endPoint y: 400, distance: 24.3
click at [678, 400] on div "Complementary Merchant Statement Analysis Merchant Advocate understands the pro…" at bounding box center [595, 362] width 279 height 101
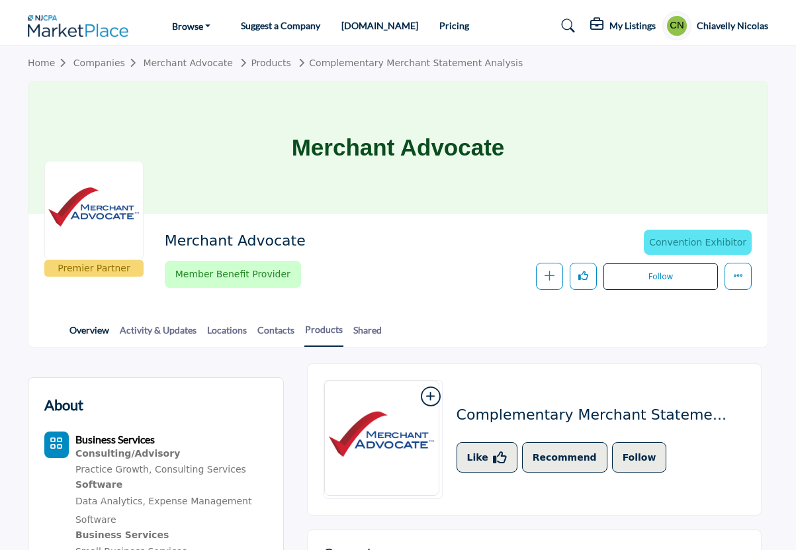
click at [91, 330] on link "Overview" at bounding box center [89, 334] width 41 height 23
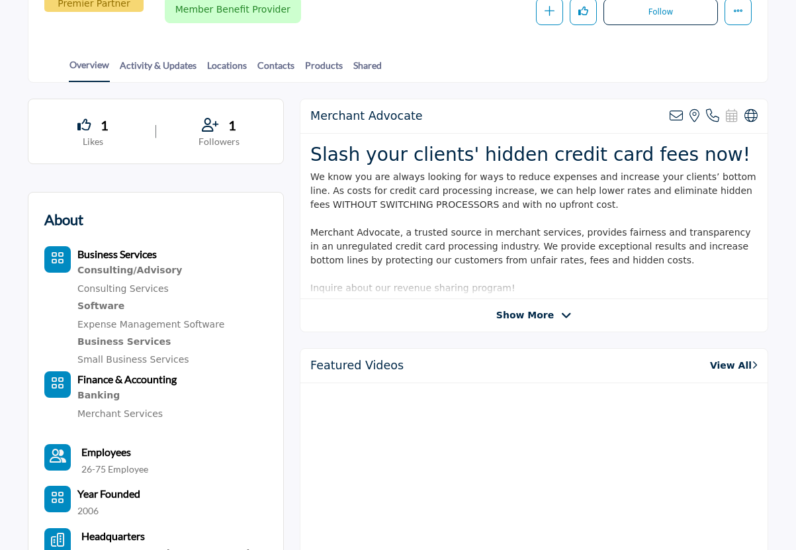
scroll to position [265, 0]
click at [526, 321] on div "Merchant Advocate View email address of this listing View the location of this …" at bounding box center [534, 216] width 468 height 234
click at [504, 310] on span "Show More" at bounding box center [525, 315] width 58 height 14
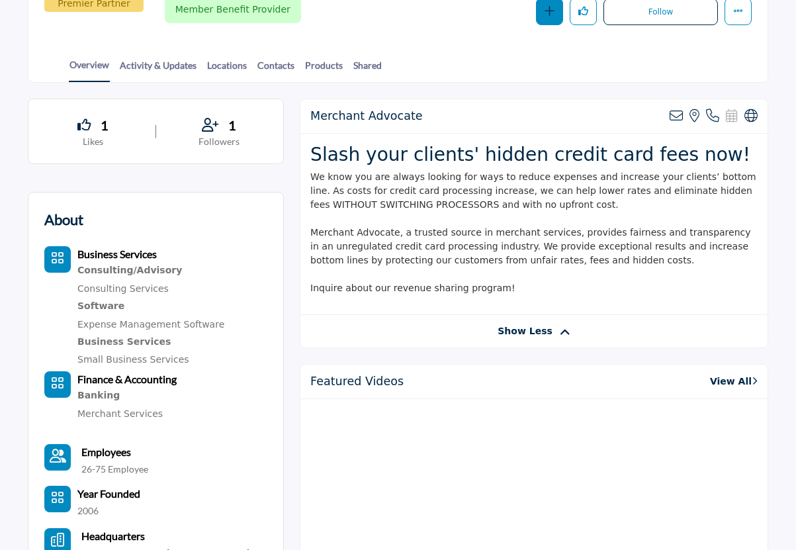
click at [553, 12] on icon "button" at bounding box center [550, 11] width 10 height 10
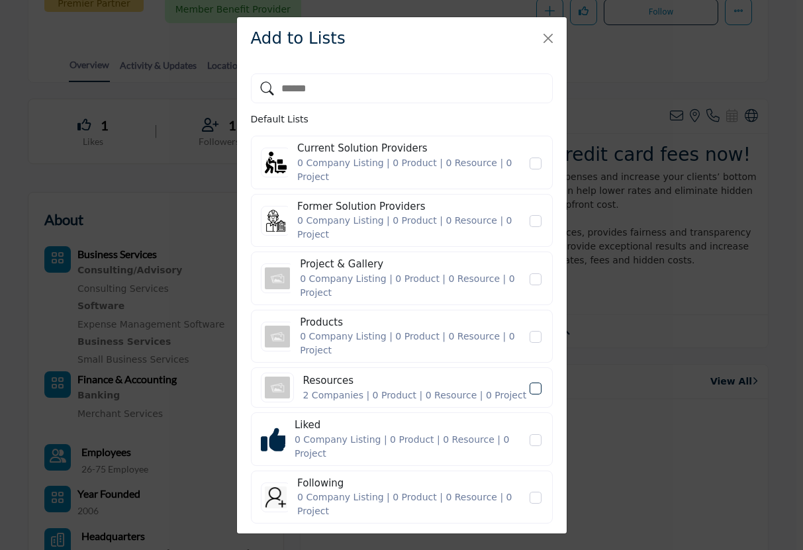
click at [535, 385] on icon "Resources" at bounding box center [535, 388] width 8 height 7
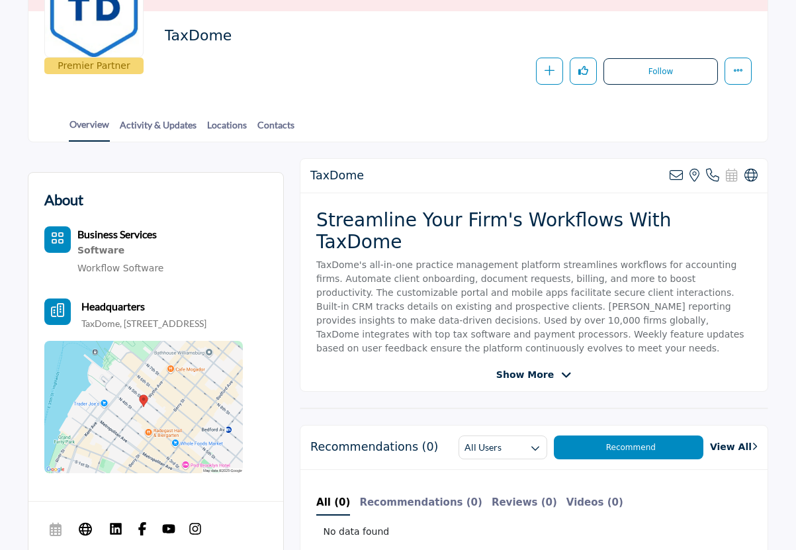
scroll to position [198, 0]
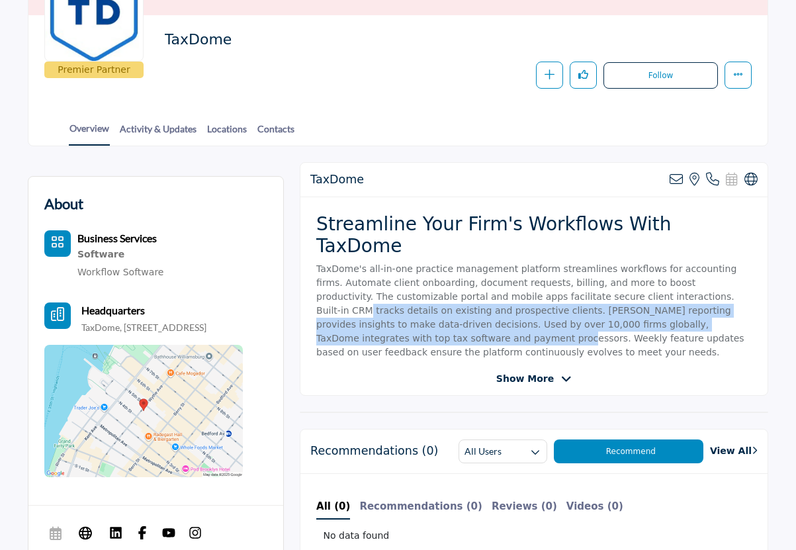
drag, startPoint x: 670, startPoint y: 275, endPoint x: 713, endPoint y: 302, distance: 50.5
click at [713, 302] on p "TaxDome's all-in-one practice management platform streamlines workflows for acc…" at bounding box center [533, 310] width 435 height 97
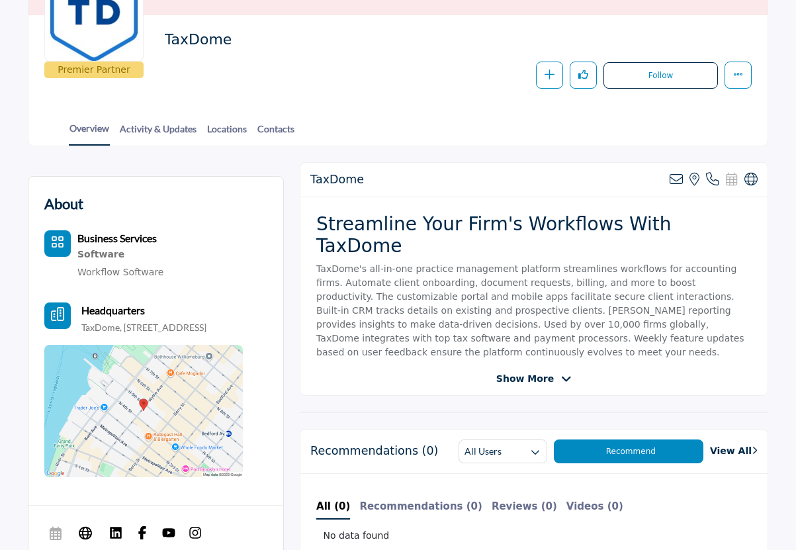
drag, startPoint x: 713, startPoint y: 302, endPoint x: 555, endPoint y: 359, distance: 167.4
click at [555, 372] on span "Show More" at bounding box center [533, 379] width 75 height 14
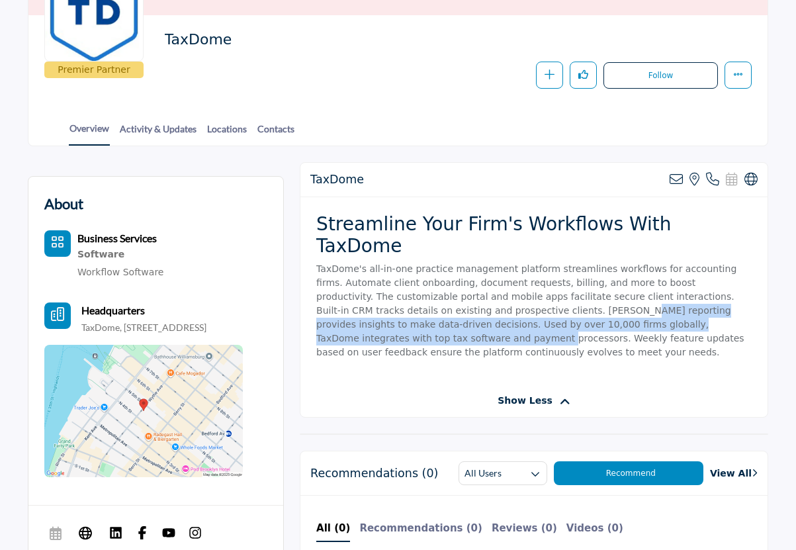
drag, startPoint x: 514, startPoint y: 294, endPoint x: 699, endPoint y: 296, distance: 185.3
click at [699, 296] on p "TaxDome's all-in-one practice management platform streamlines workflows for acc…" at bounding box center [533, 310] width 435 height 97
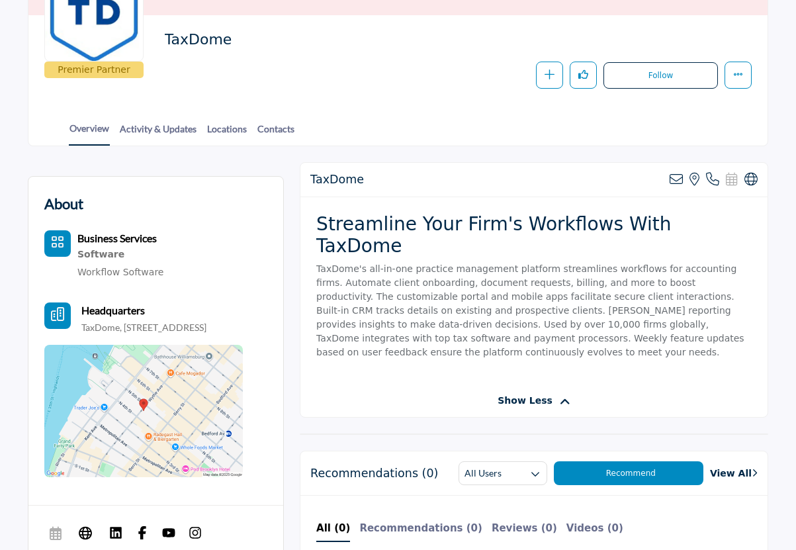
click at [445, 276] on p "TaxDome's all-in-one practice management platform streamlines workflows for acc…" at bounding box center [533, 310] width 435 height 97
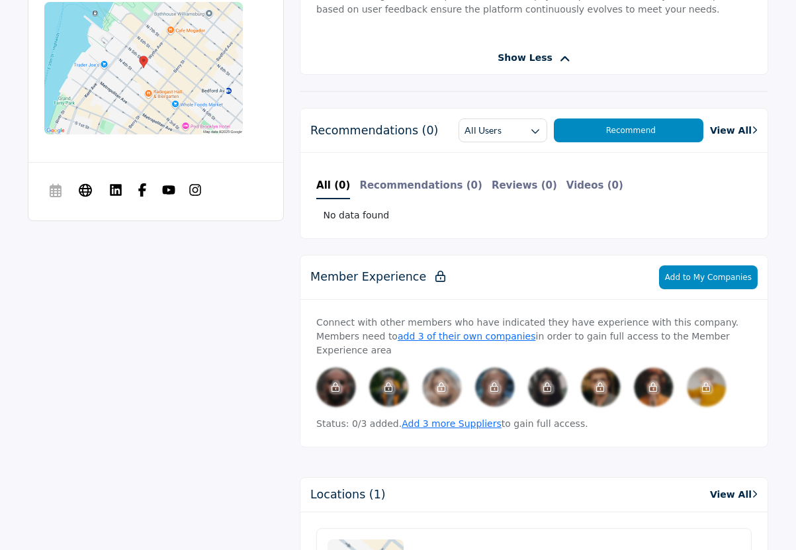
scroll to position [0, 0]
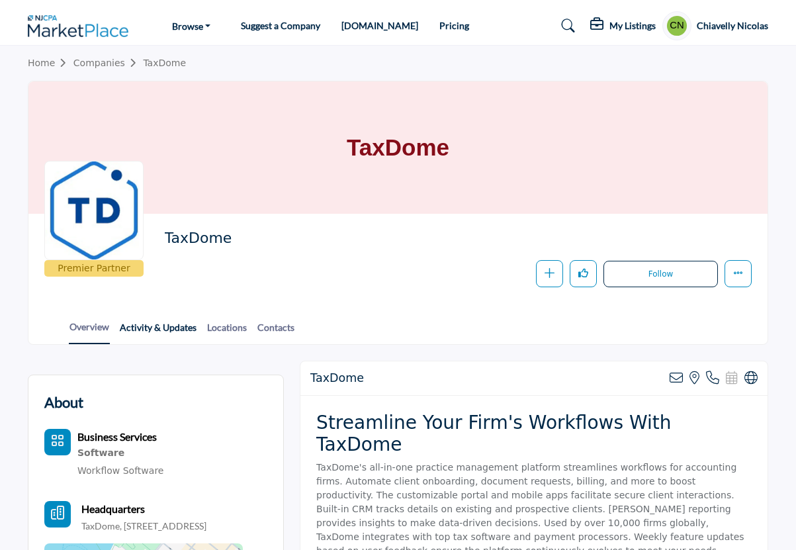
click at [157, 328] on link "Activity & Updates" at bounding box center [158, 331] width 78 height 23
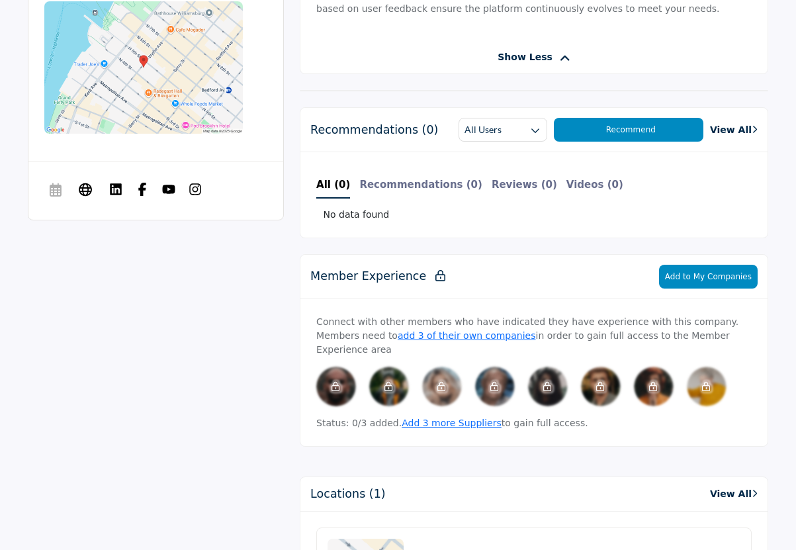
scroll to position [595, 0]
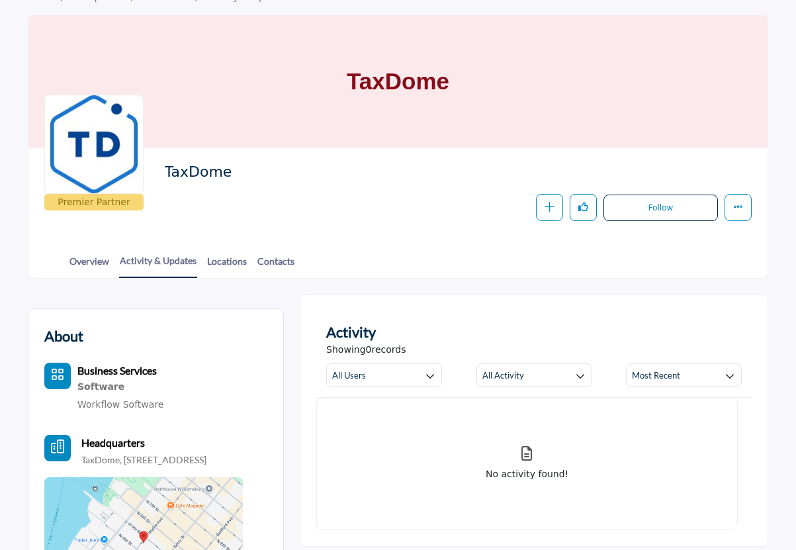
scroll to position [66, 0]
click at [549, 210] on icon "button" at bounding box center [550, 207] width 10 height 10
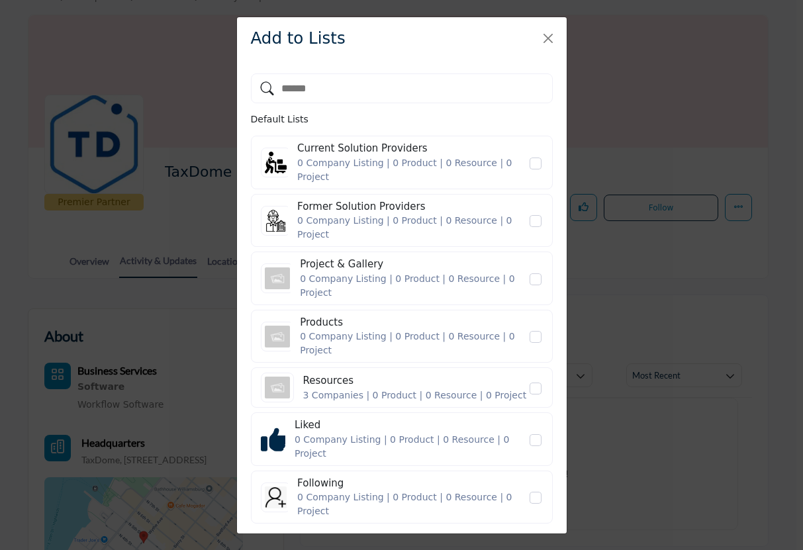
drag, startPoint x: 536, startPoint y: 337, endPoint x: 528, endPoint y: 335, distance: 8.2
click at [537, 385] on icon "Resources" at bounding box center [535, 388] width 8 height 7
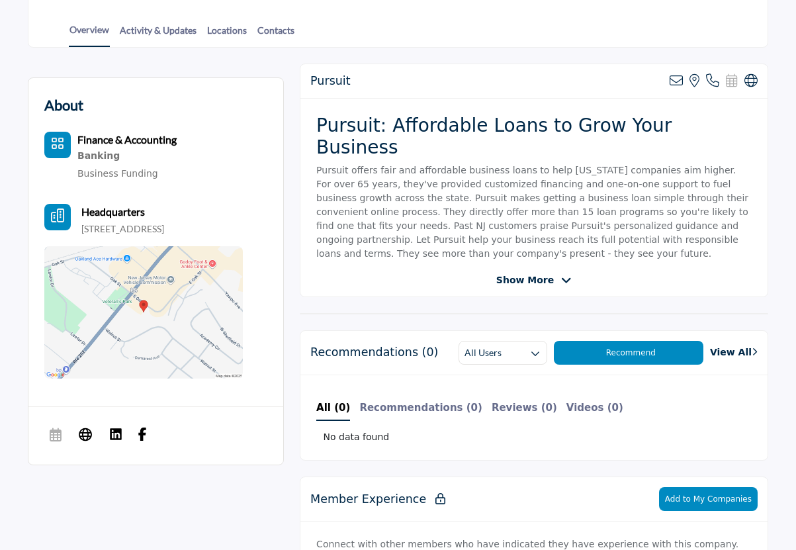
scroll to position [331, 0]
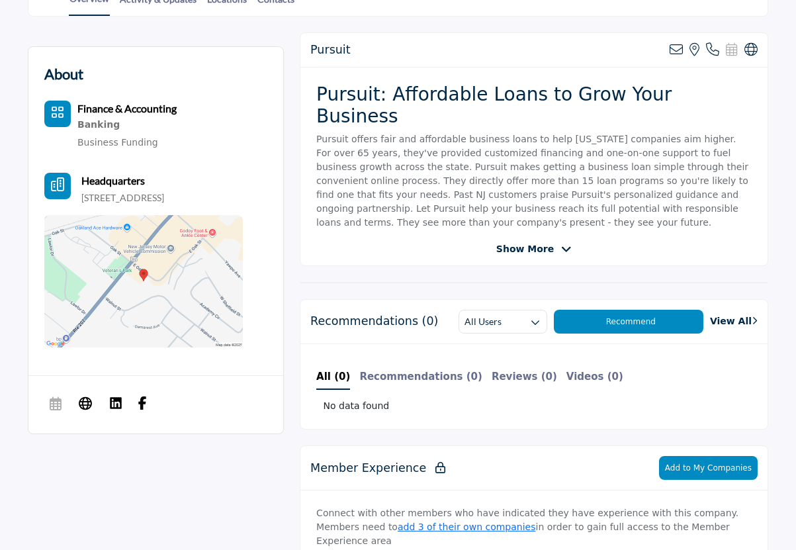
click at [542, 250] on span "Show More" at bounding box center [525, 249] width 58 height 14
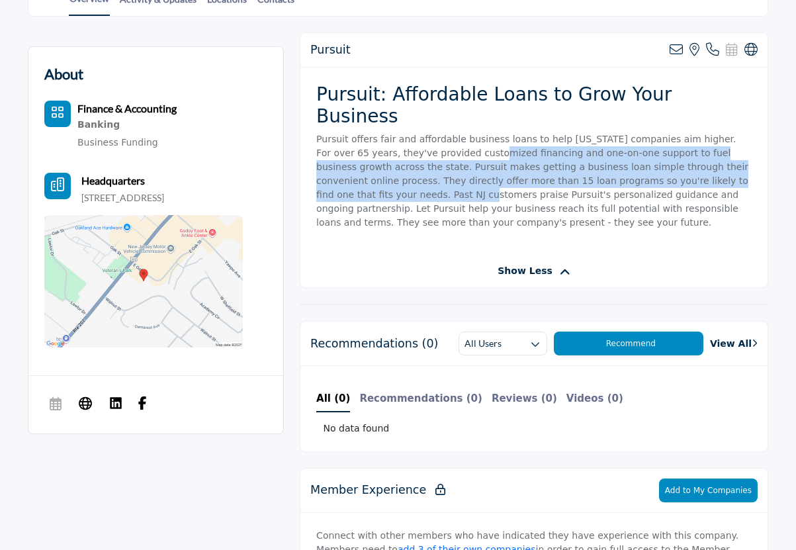
drag, startPoint x: 438, startPoint y: 130, endPoint x: 693, endPoint y: 158, distance: 256.9
click at [693, 158] on p "Pursuit offers fair and affordable business loans to help [US_STATE] companies …" at bounding box center [533, 180] width 435 height 97
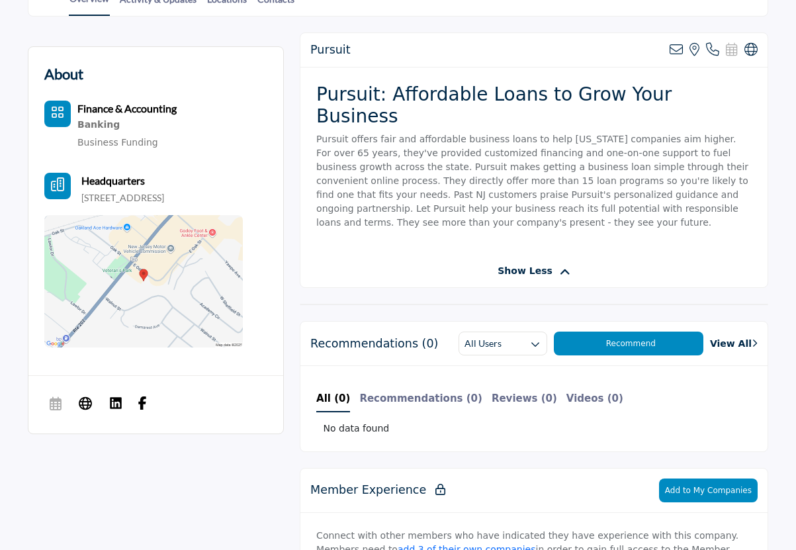
click at [439, 132] on p "Pursuit offers fair and affordable business loans to help New Jersey companies …" at bounding box center [533, 180] width 435 height 97
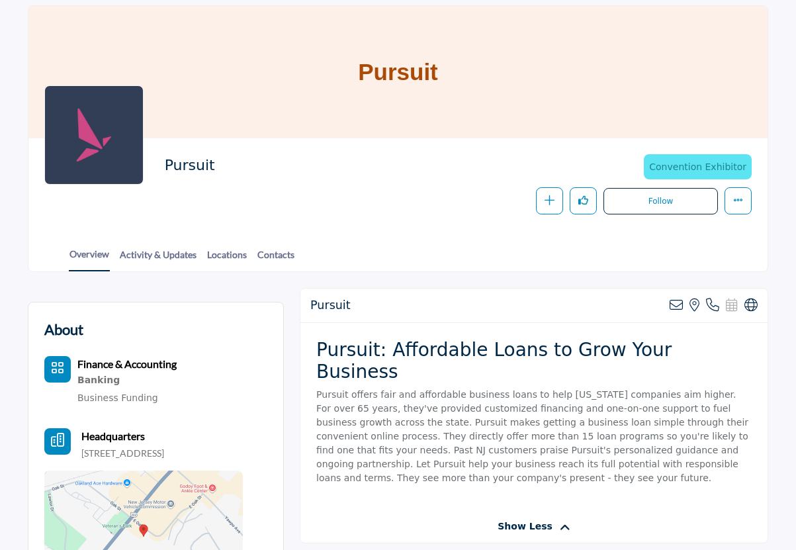
scroll to position [66, 0]
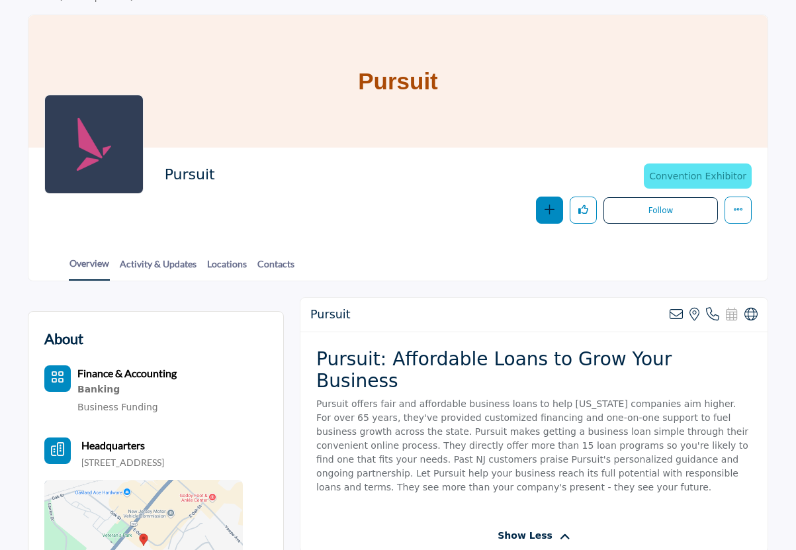
click at [547, 214] on icon "button" at bounding box center [550, 209] width 10 height 10
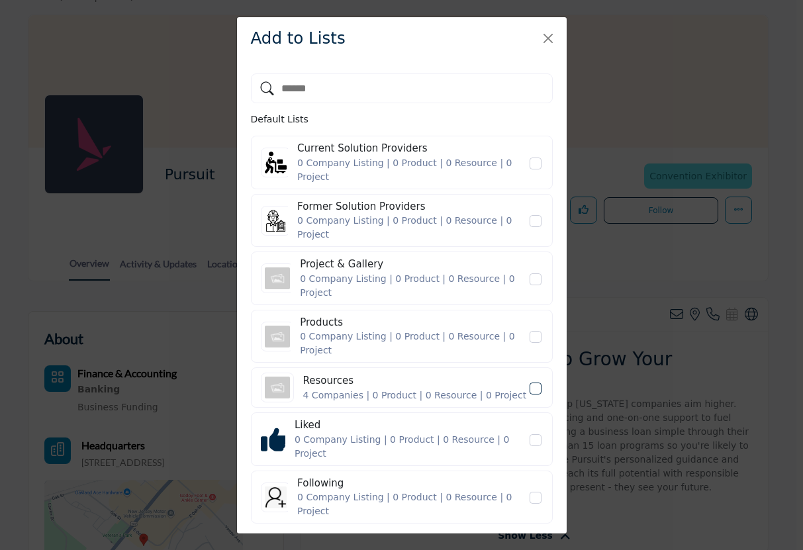
click at [531, 385] on icon "Resources" at bounding box center [535, 388] width 8 height 7
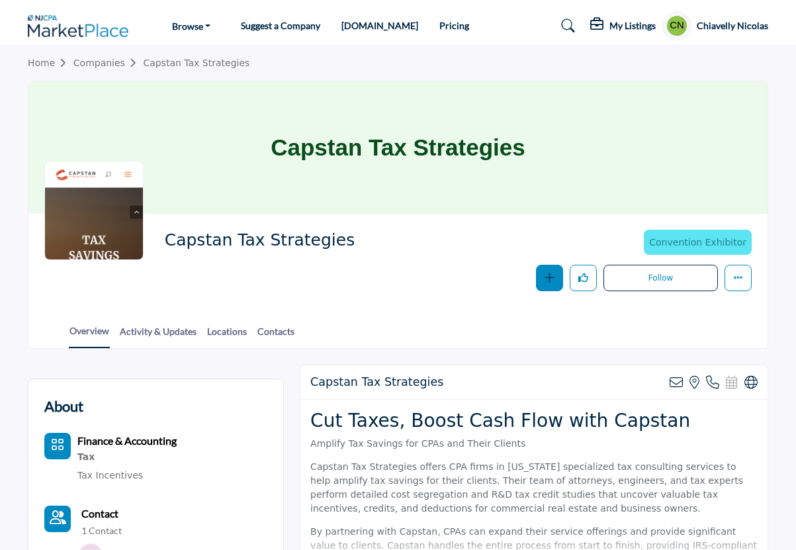
click at [546, 279] on icon "button" at bounding box center [550, 278] width 10 height 10
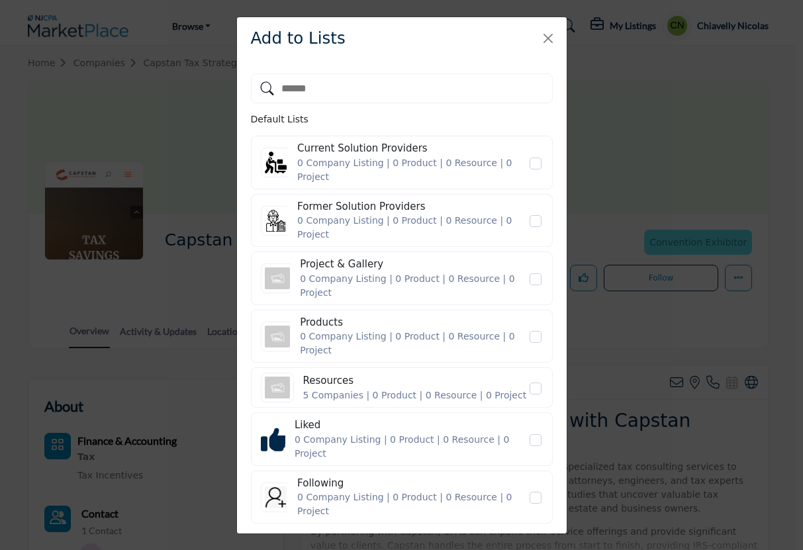
click at [536, 385] on icon "Resources" at bounding box center [535, 388] width 8 height 7
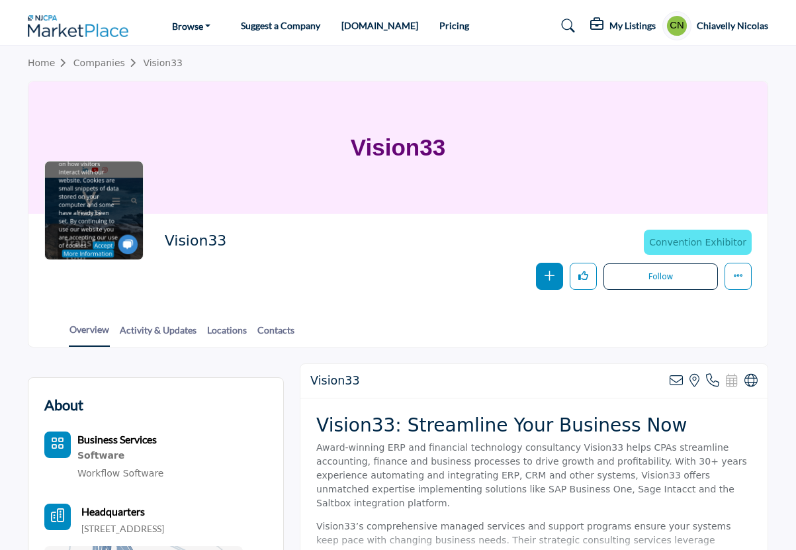
click at [543, 274] on button "button" at bounding box center [549, 276] width 27 height 27
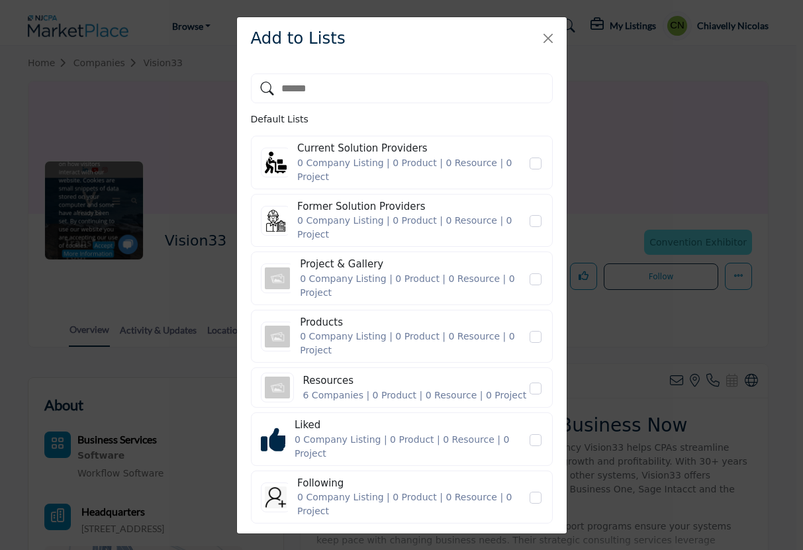
click at [534, 385] on icon "Resources" at bounding box center [535, 388] width 8 height 7
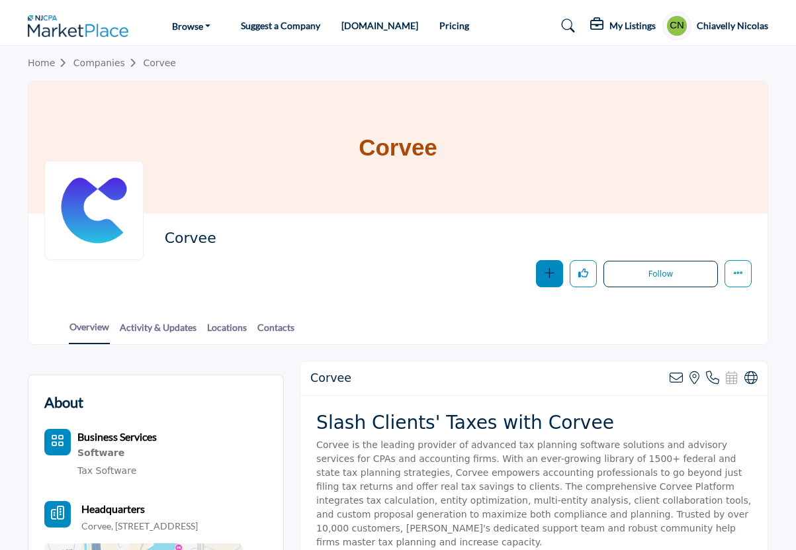
click at [560, 273] on button "button" at bounding box center [549, 273] width 27 height 27
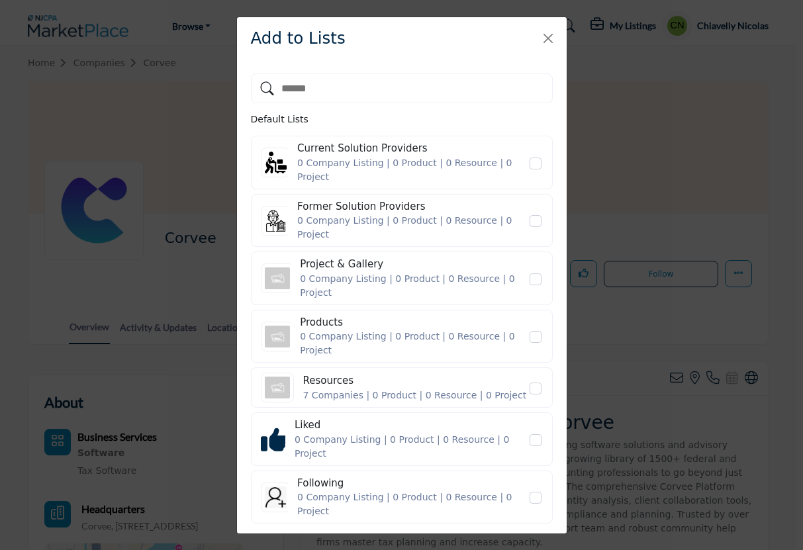
click at [536, 382] on div at bounding box center [535, 389] width 15 height 15
click at [527, 373] on div "Resources 7 Companies | 0 Product | 0 Resource | 0 Project" at bounding box center [402, 388] width 282 height 30
click at [535, 385] on icon "Resources" at bounding box center [535, 388] width 8 height 7
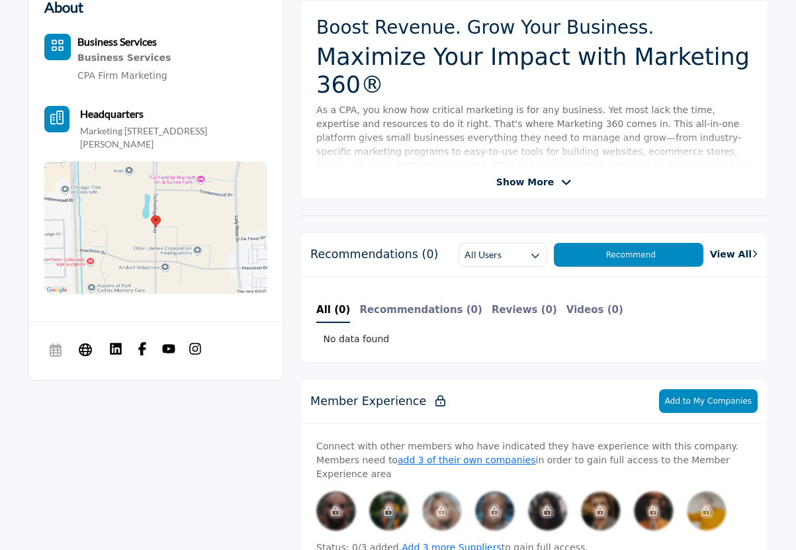
scroll to position [395, 0]
click at [510, 185] on span "Show More" at bounding box center [525, 182] width 58 height 14
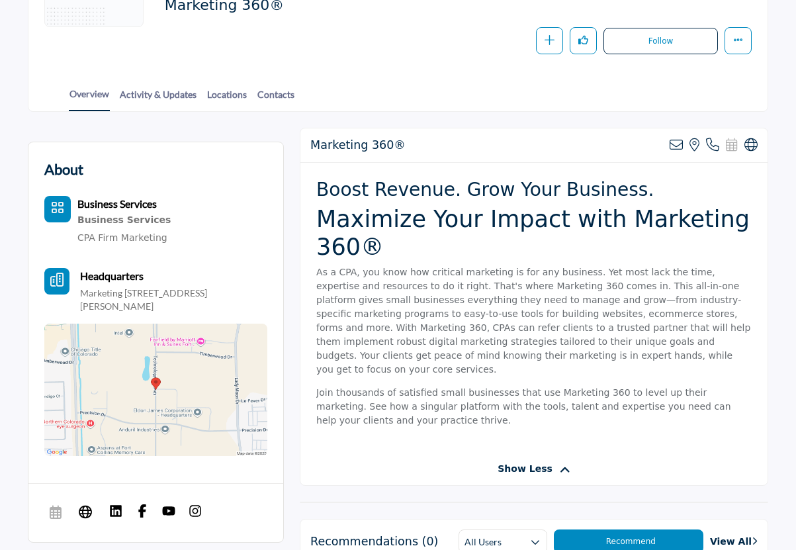
scroll to position [0, 0]
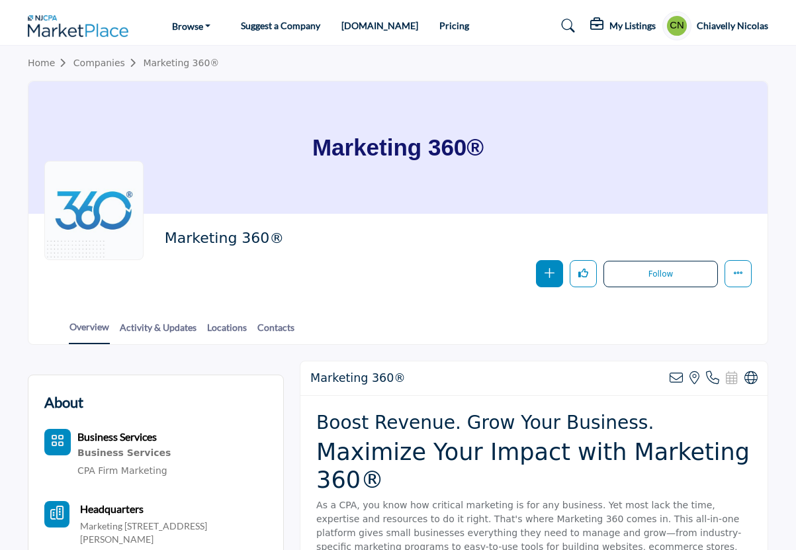
click at [556, 279] on button "button" at bounding box center [549, 273] width 27 height 27
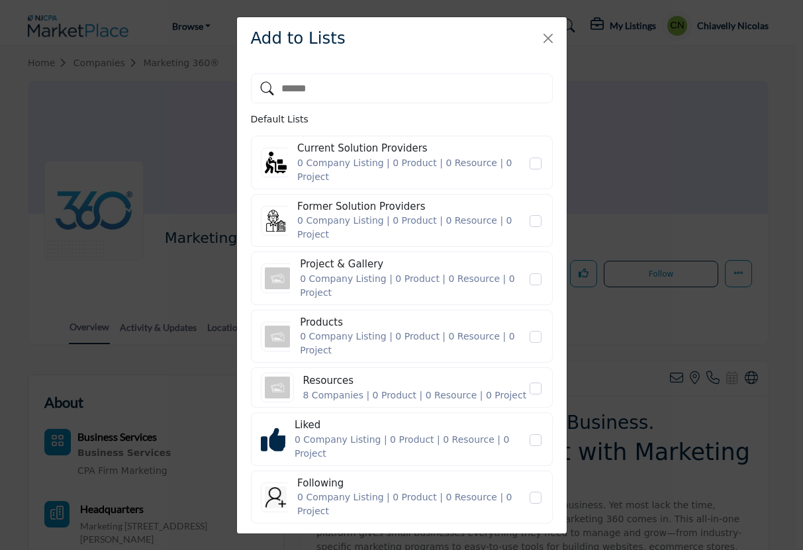
click at [462, 388] on div "8 Companies | 0 Product | 0 Resource | 0 Project" at bounding box center [415, 395] width 224 height 14
click at [528, 373] on div "Resources 8 Companies | 0 Product | 0 Resource | 0 Project" at bounding box center [402, 388] width 282 height 30
click at [537, 382] on span "Resources" at bounding box center [535, 388] width 12 height 12
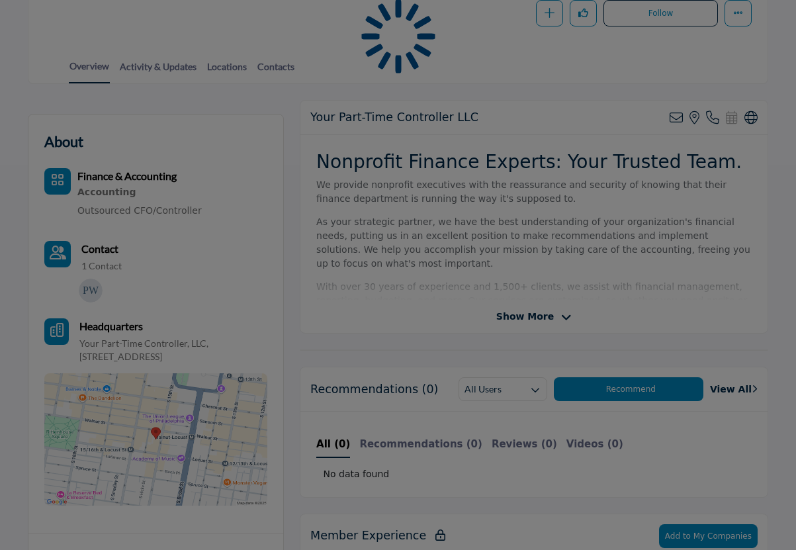
scroll to position [265, 0]
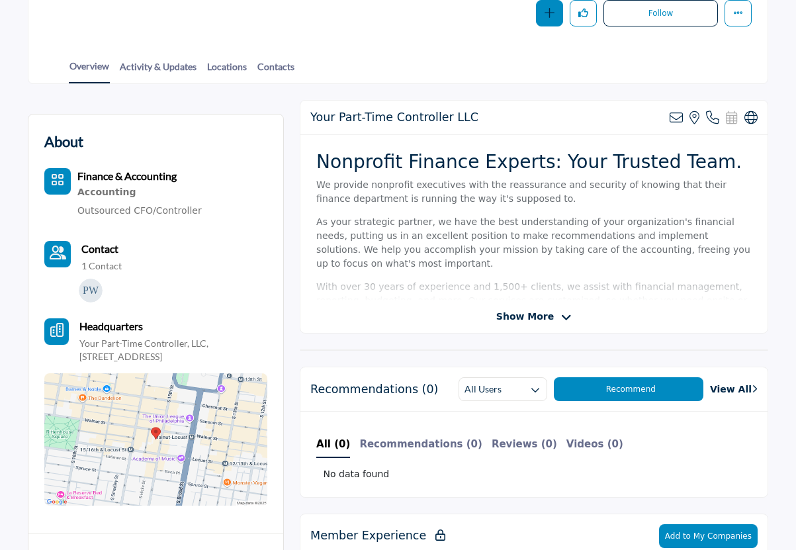
click at [547, 13] on icon "button" at bounding box center [550, 13] width 10 height 10
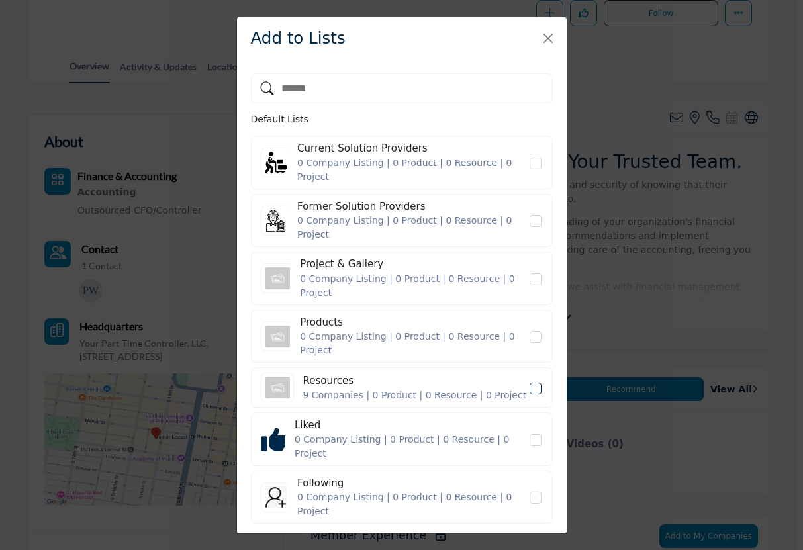
click at [537, 385] on icon "Resources" at bounding box center [535, 388] width 8 height 7
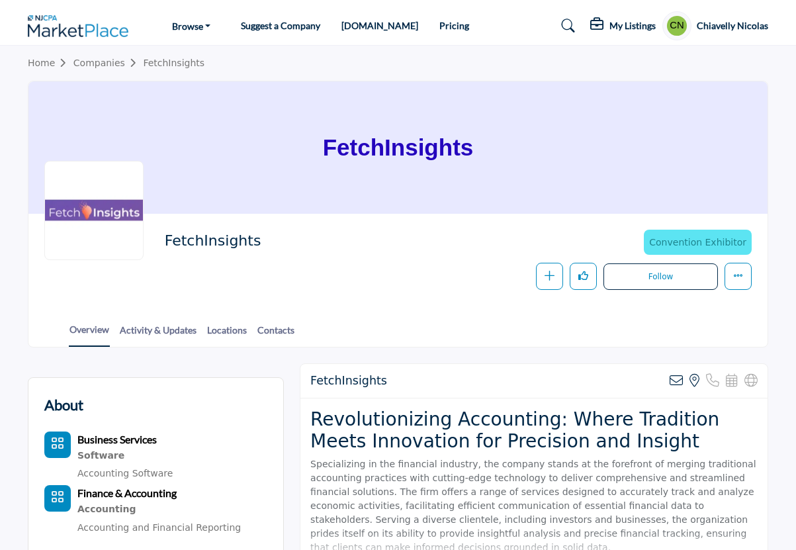
click at [446, 148] on h1 "FetchInsights" at bounding box center [398, 147] width 151 height 132
drag, startPoint x: 447, startPoint y: 147, endPoint x: 314, endPoint y: 150, distance: 133.0
click at [314, 150] on div "FetchInsights" at bounding box center [397, 147] width 739 height 132
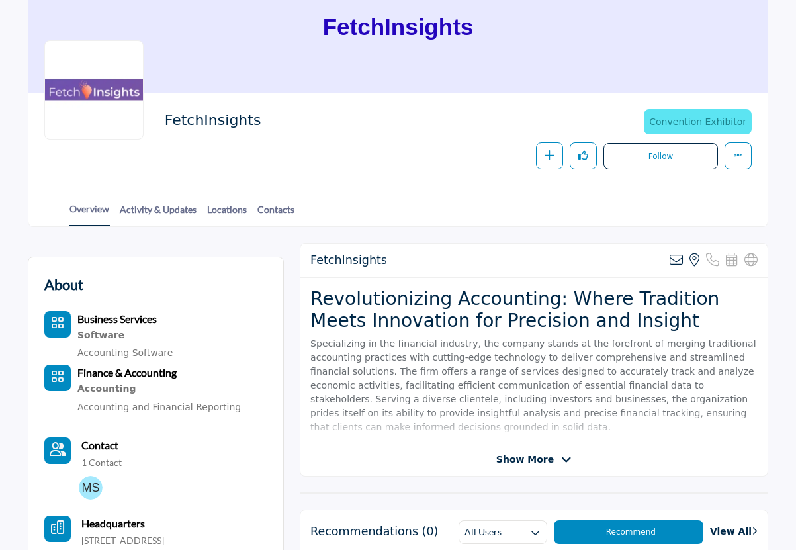
scroll to position [265, 0]
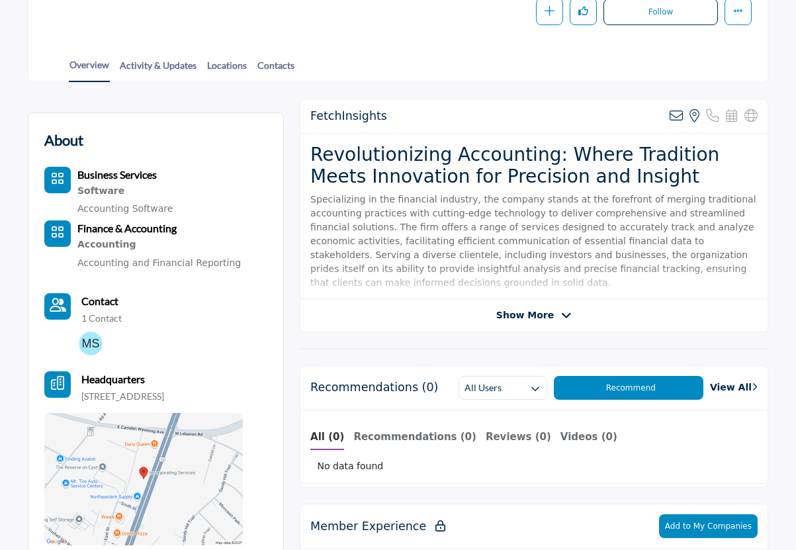
click at [562, 318] on icon at bounding box center [566, 316] width 11 height 12
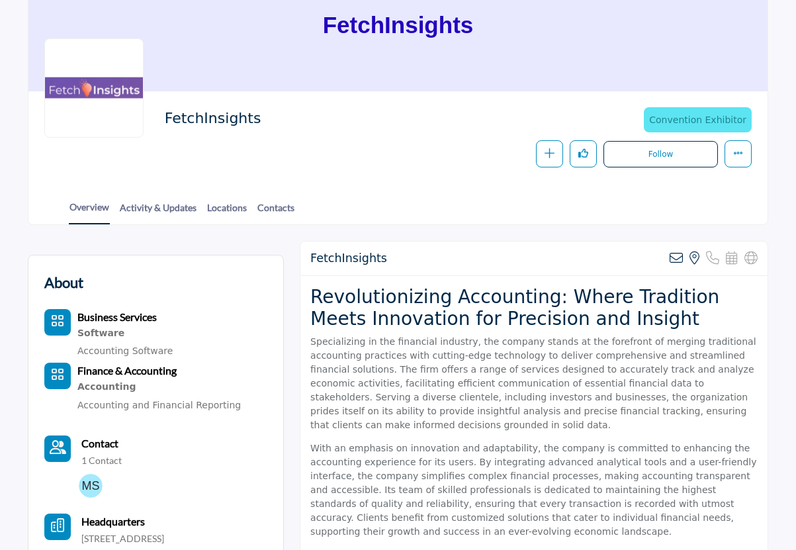
scroll to position [0, 0]
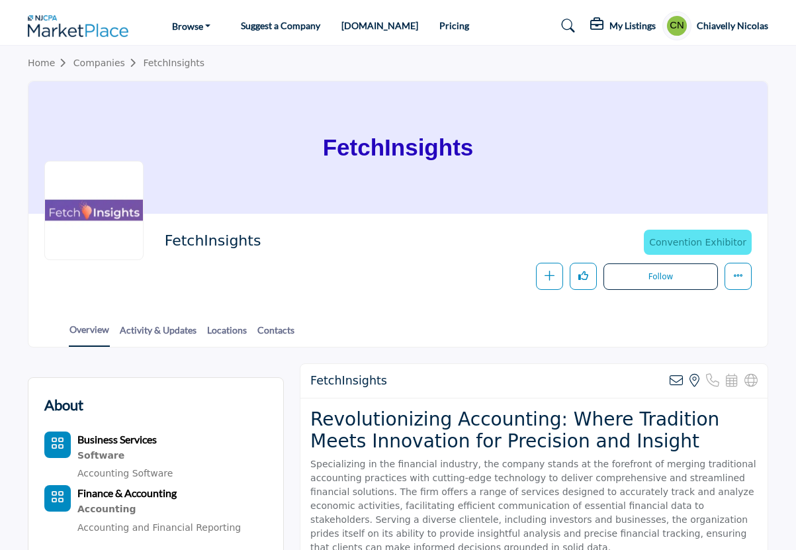
drag, startPoint x: 484, startPoint y: 140, endPoint x: 311, endPoint y: 151, distance: 173.0
click at [311, 151] on div "FetchInsights" at bounding box center [397, 147] width 739 height 132
copy h1 "FetchInsights"
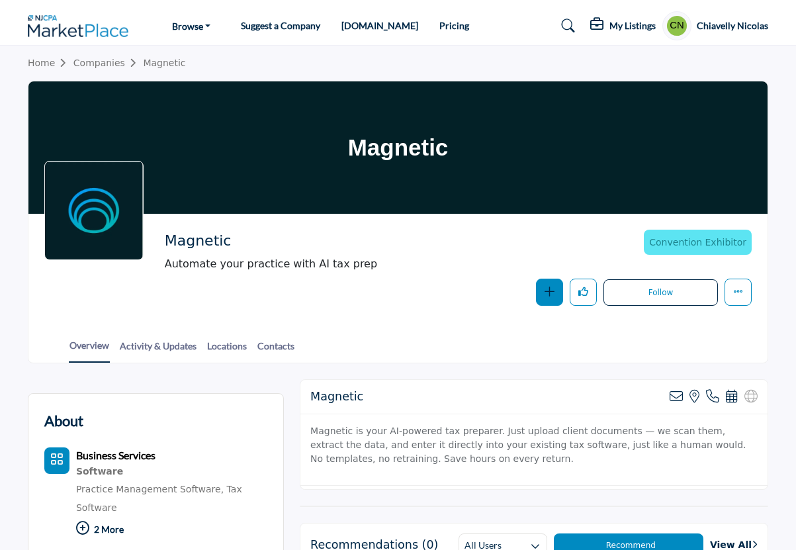
drag, startPoint x: 501, startPoint y: 328, endPoint x: 543, endPoint y: 293, distance: 54.0
click at [502, 324] on div "Overview Activity & Updates Locations Contacts" at bounding box center [415, 342] width 706 height 41
click at [548, 291] on icon "button" at bounding box center [550, 291] width 10 height 10
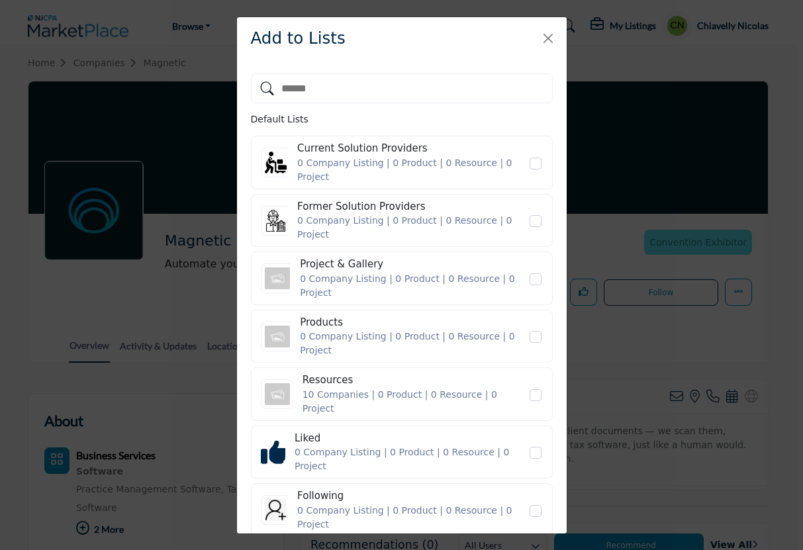
click at [535, 449] on icon "Likes" at bounding box center [535, 452] width 8 height 7
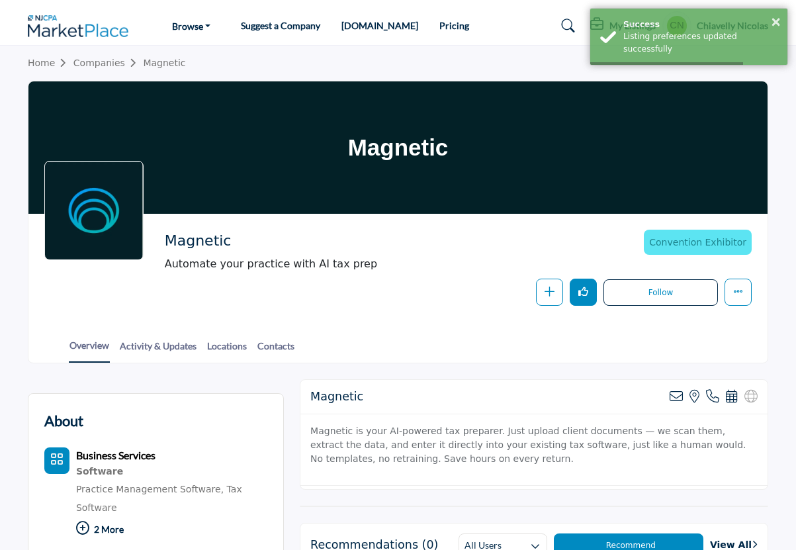
click at [570, 290] on button "Like" at bounding box center [583, 292] width 27 height 27
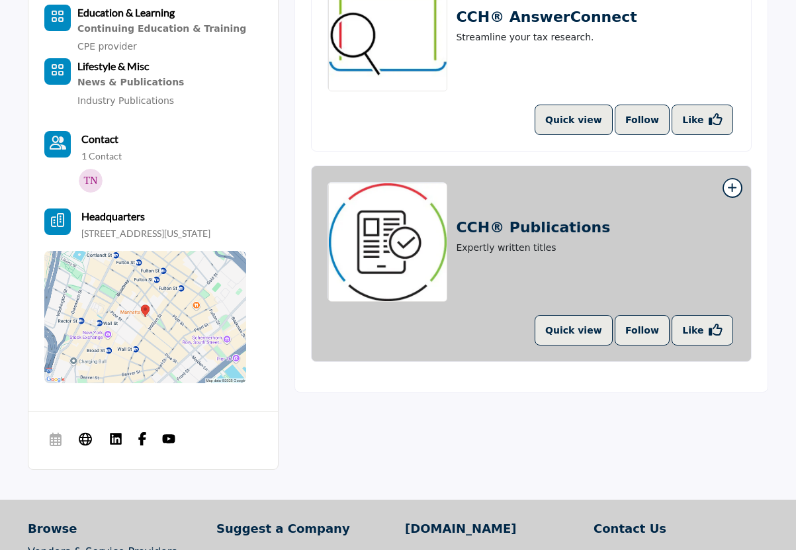
scroll to position [595, 0]
click at [518, 215] on div "CCH® Publications Expertly written titles" at bounding box center [532, 242] width 408 height 119
click at [519, 228] on h2 "CCH® Publications" at bounding box center [533, 228] width 154 height 17
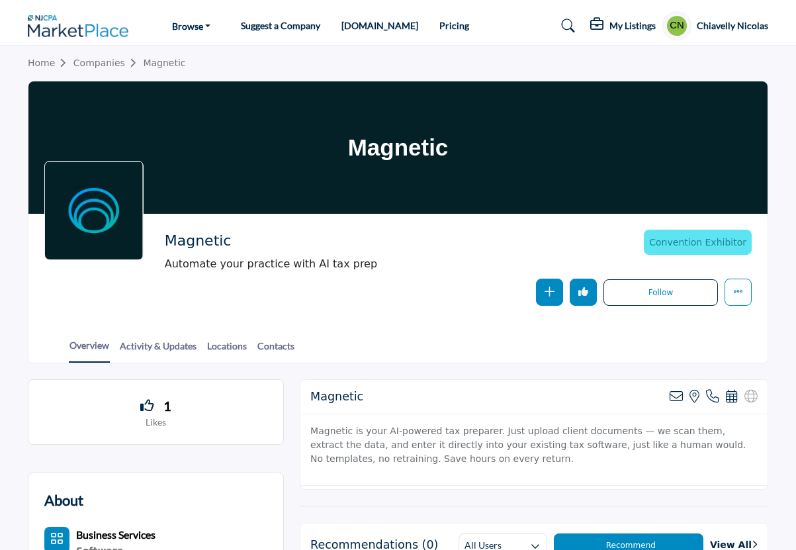
click at [554, 291] on button "button" at bounding box center [549, 292] width 27 height 27
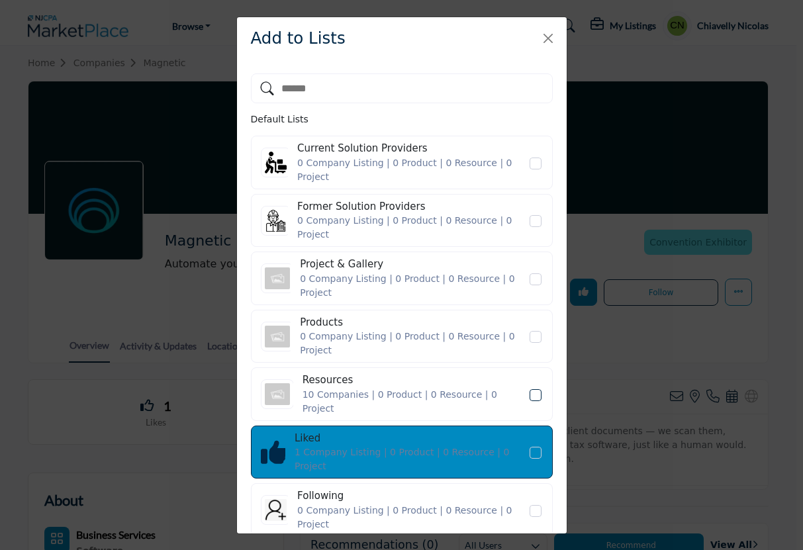
click at [541, 389] on span "Resources" at bounding box center [535, 395] width 12 height 12
